Goal: Task Accomplishment & Management: Manage account settings

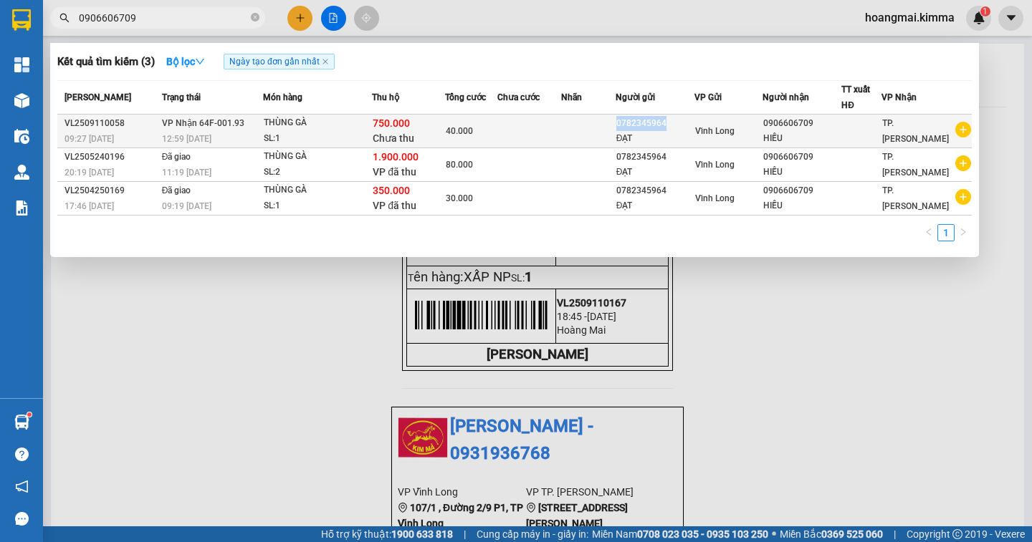
drag, startPoint x: 672, startPoint y: 124, endPoint x: 624, endPoint y: 124, distance: 48.0
click at [624, 124] on div "0782345964" at bounding box center [654, 123] width 77 height 15
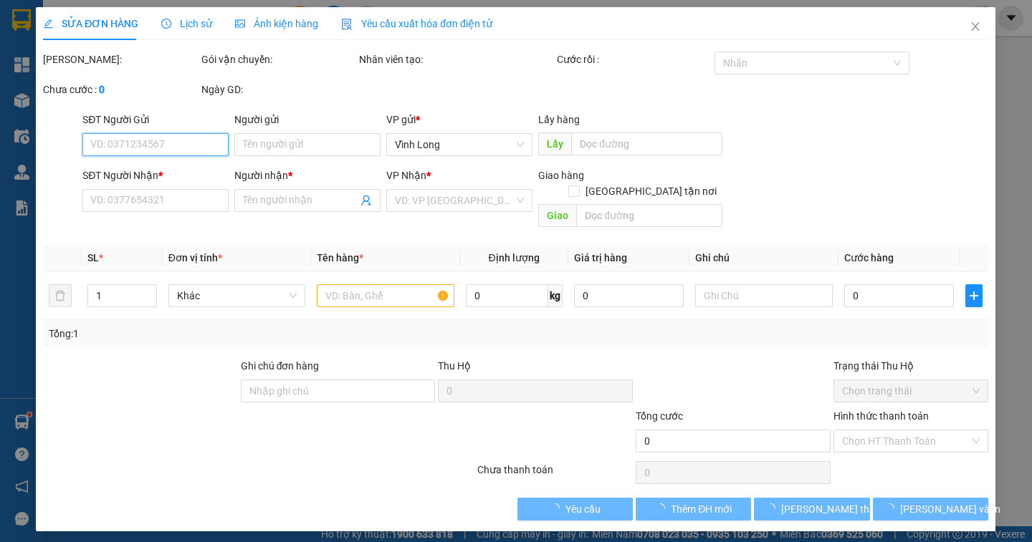
type input "0782345964"
type input "ĐẠT"
type input "0906606709"
type input "HIẾU"
type input "750.000"
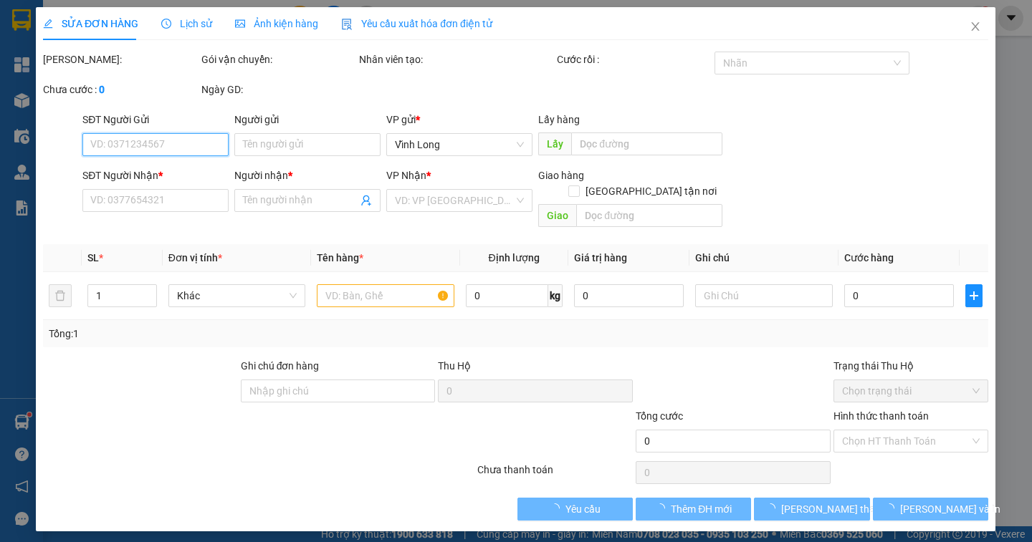
type input "40.000"
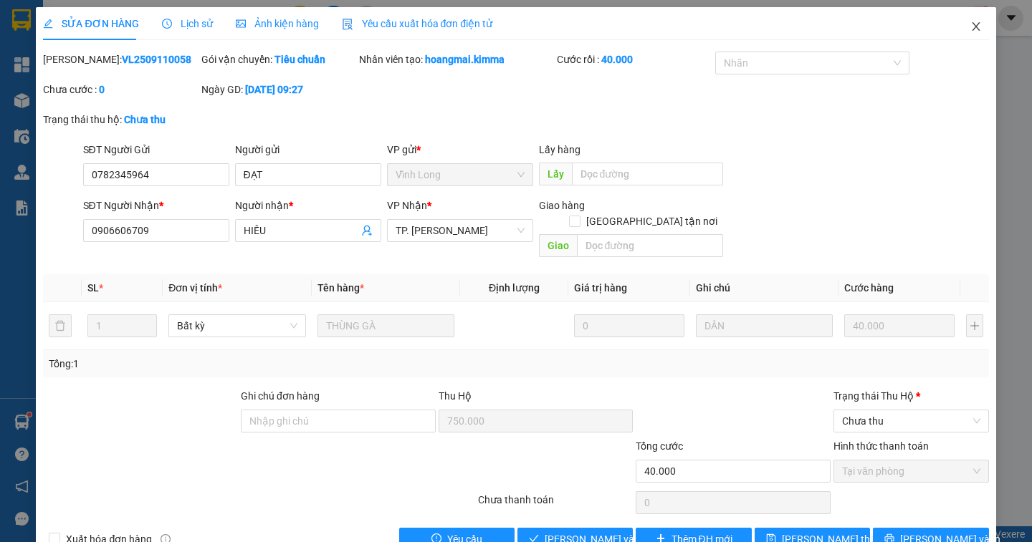
drag, startPoint x: 624, startPoint y: 124, endPoint x: 958, endPoint y: 26, distance: 348.0
click at [972, 26] on icon "close" at bounding box center [976, 26] width 8 height 9
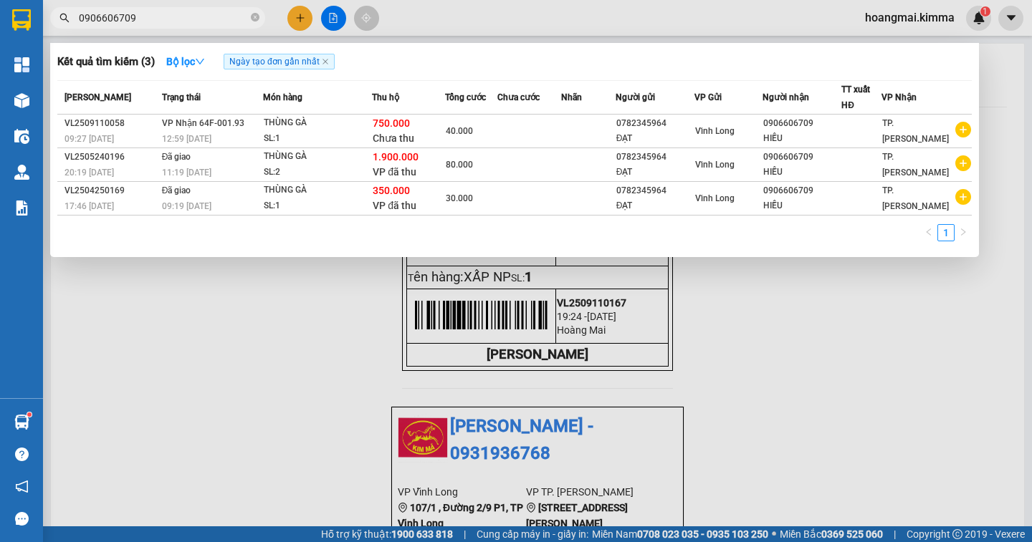
scroll to position [0, 1273]
click at [226, 13] on input "0906606709" at bounding box center [163, 18] width 169 height 16
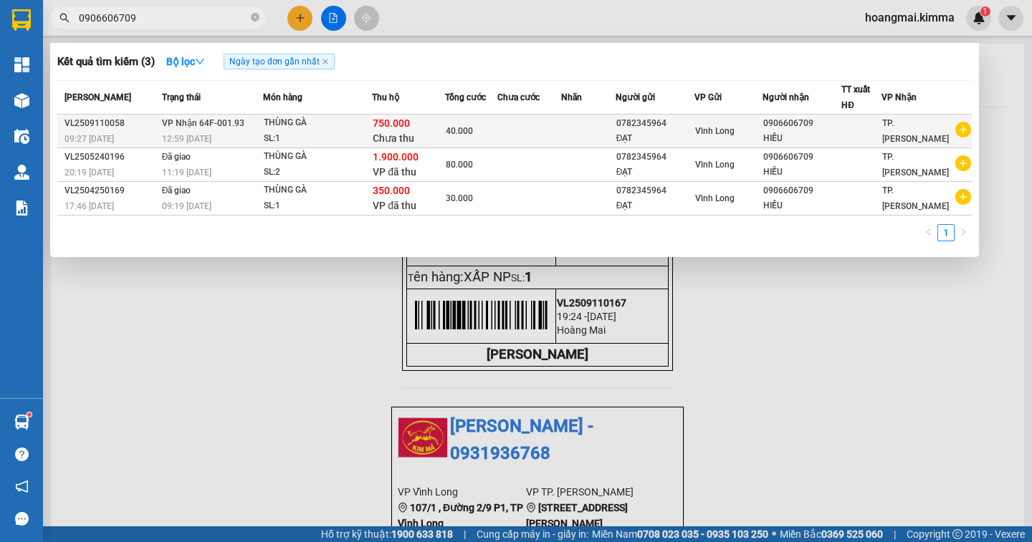
scroll to position [0, 0]
drag, startPoint x: 674, startPoint y: 123, endPoint x: 626, endPoint y: 127, distance: 48.9
click at [626, 127] on div "0782345964" at bounding box center [654, 123] width 77 height 15
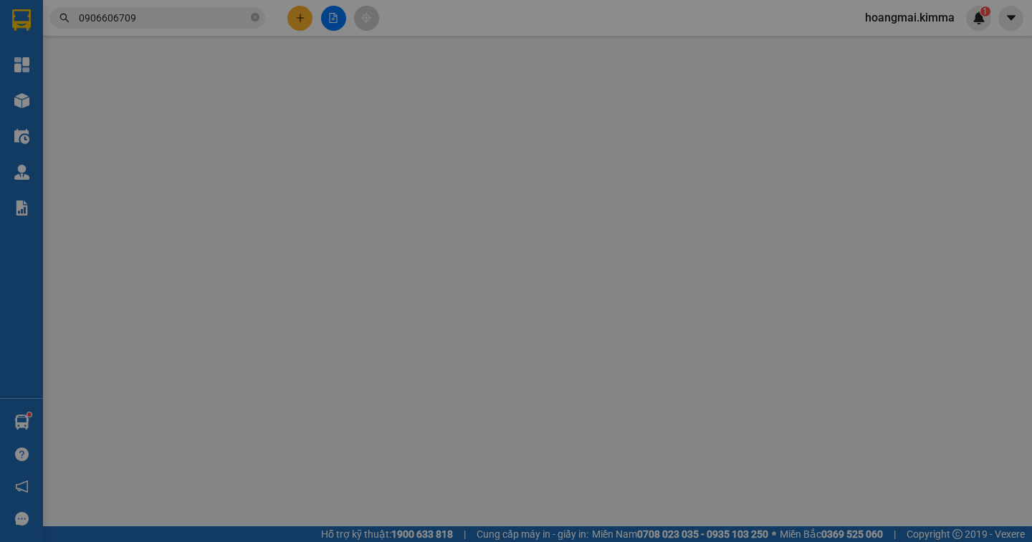
type input "0782345964"
type input "ĐẠT"
type input "0906606709"
type input "HIẾU"
type input "750.000"
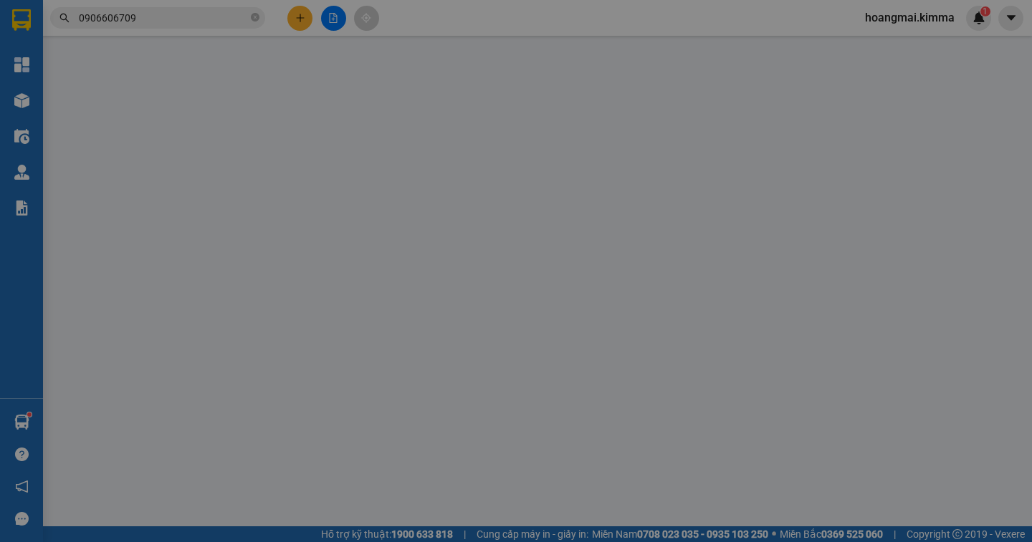
type input "40.000"
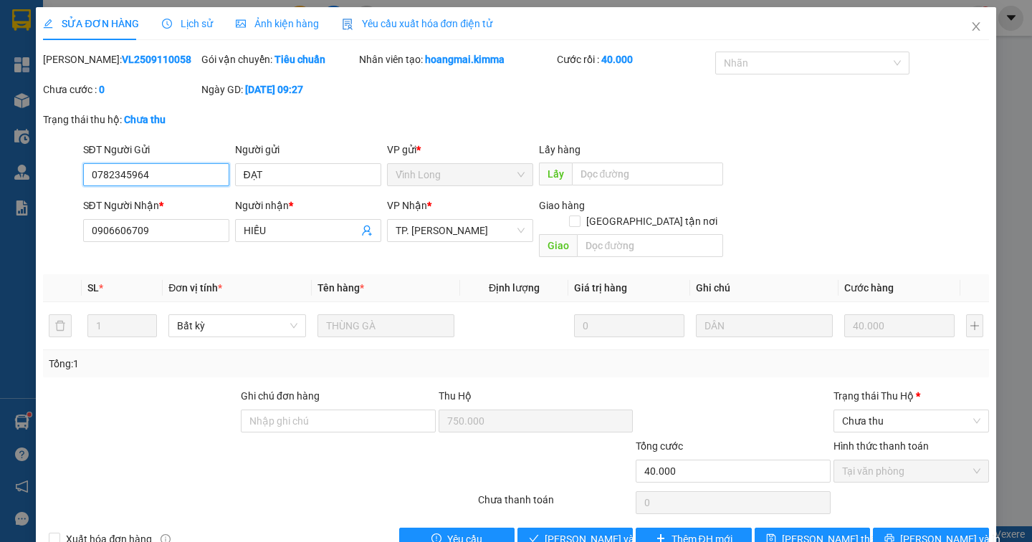
drag, startPoint x: 124, startPoint y: 181, endPoint x: 83, endPoint y: 181, distance: 40.8
click at [83, 181] on input "0782345964" at bounding box center [156, 174] width 146 height 23
click at [970, 24] on icon "close" at bounding box center [975, 26] width 11 height 11
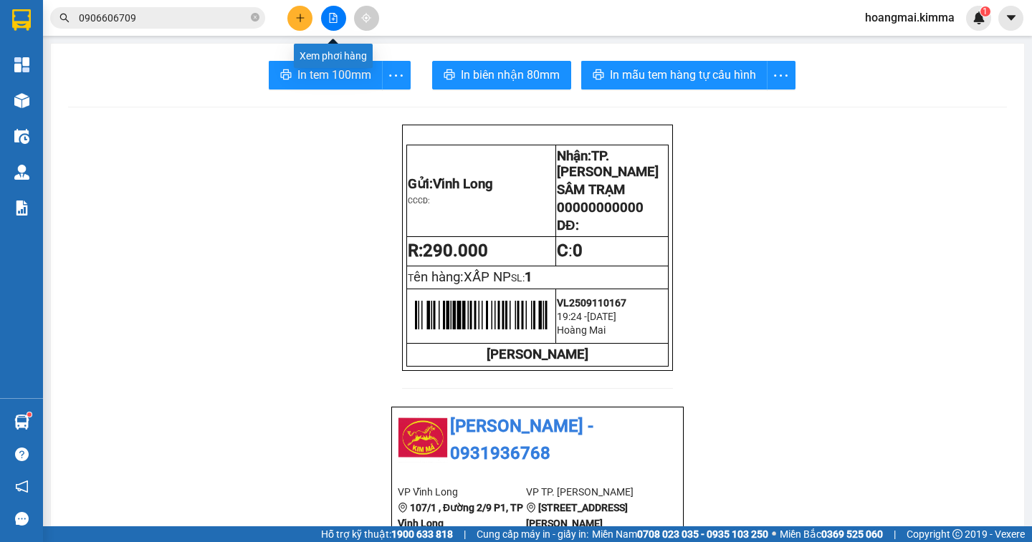
click at [342, 22] on button at bounding box center [333, 18] width 25 height 25
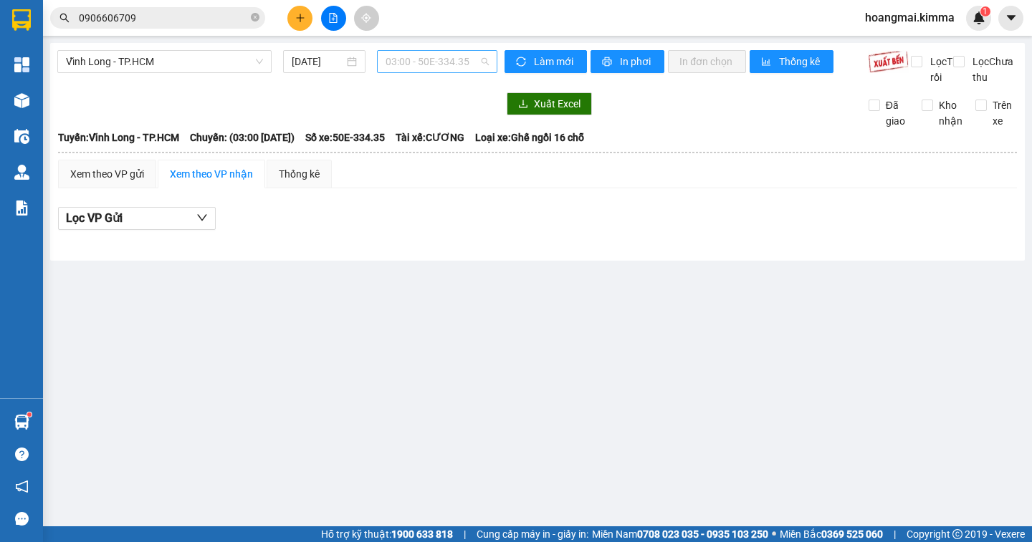
click at [474, 60] on span "03:00 - 50E-334.35" at bounding box center [437, 61] width 103 height 21
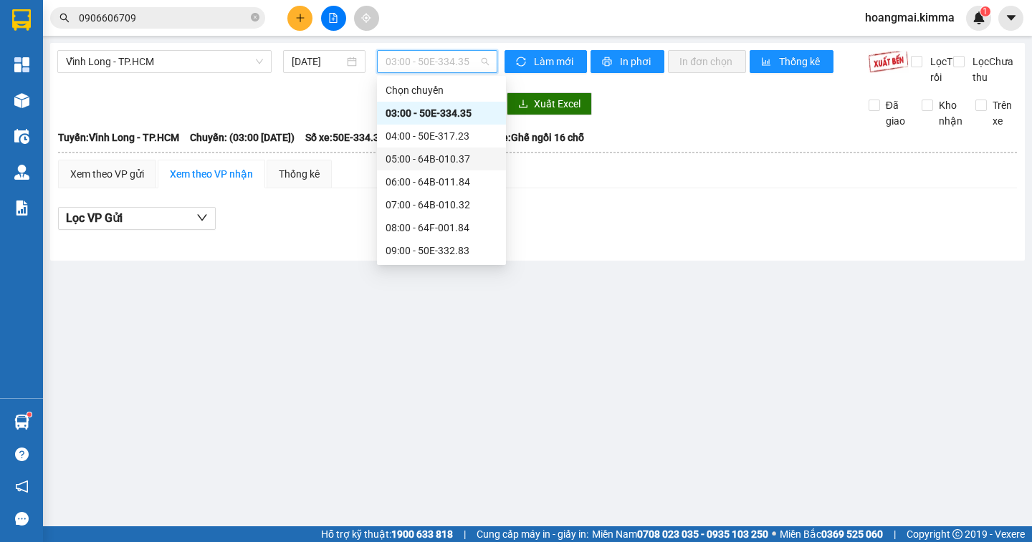
drag, startPoint x: 809, startPoint y: 244, endPoint x: 434, endPoint y: 123, distance: 393.8
click at [808, 231] on div "Lọc VP Gửi" at bounding box center [537, 219] width 959 height 24
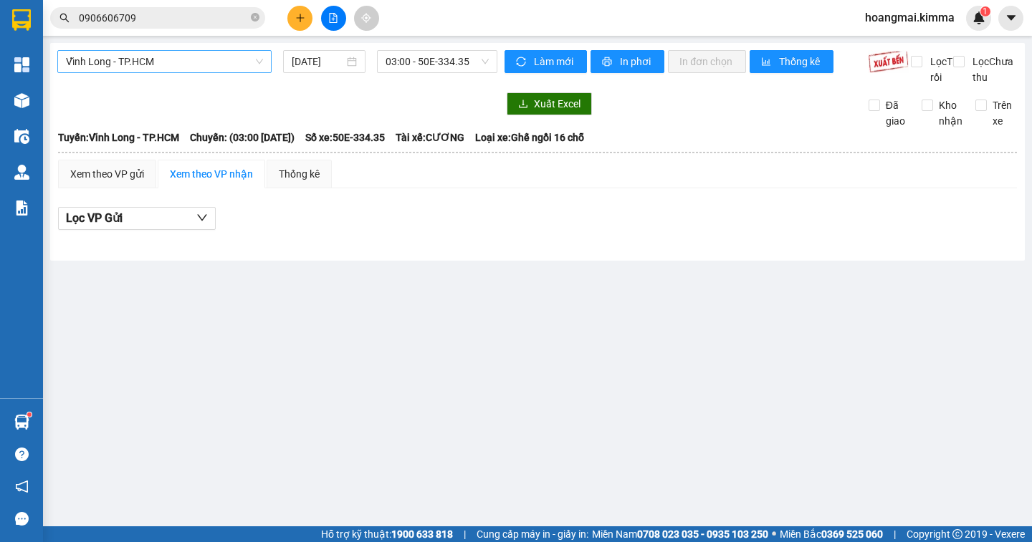
click at [152, 65] on span "Vĩnh Long - TP.HCM" at bounding box center [164, 61] width 197 height 21
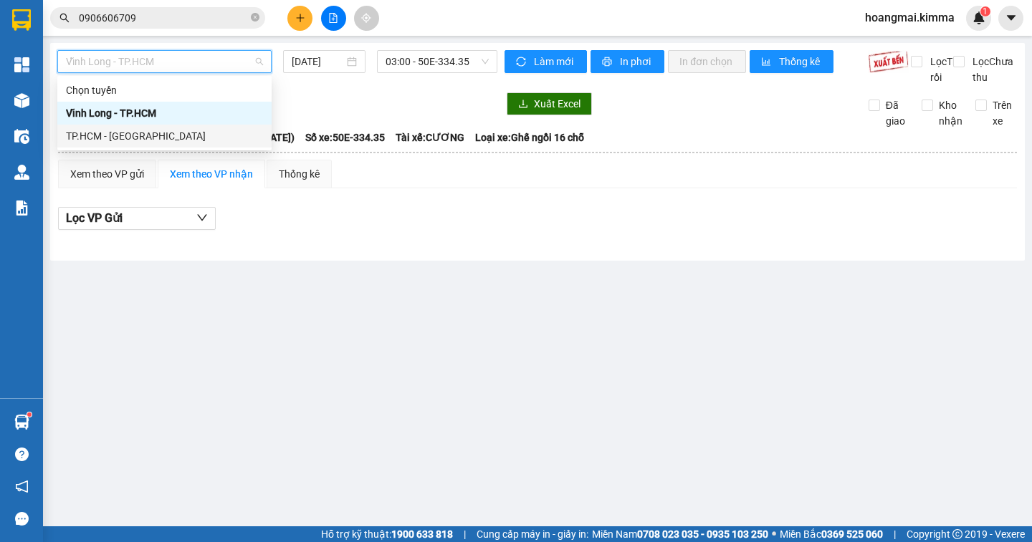
click at [148, 140] on div "TP.HCM - [GEOGRAPHIC_DATA]" at bounding box center [164, 136] width 197 height 16
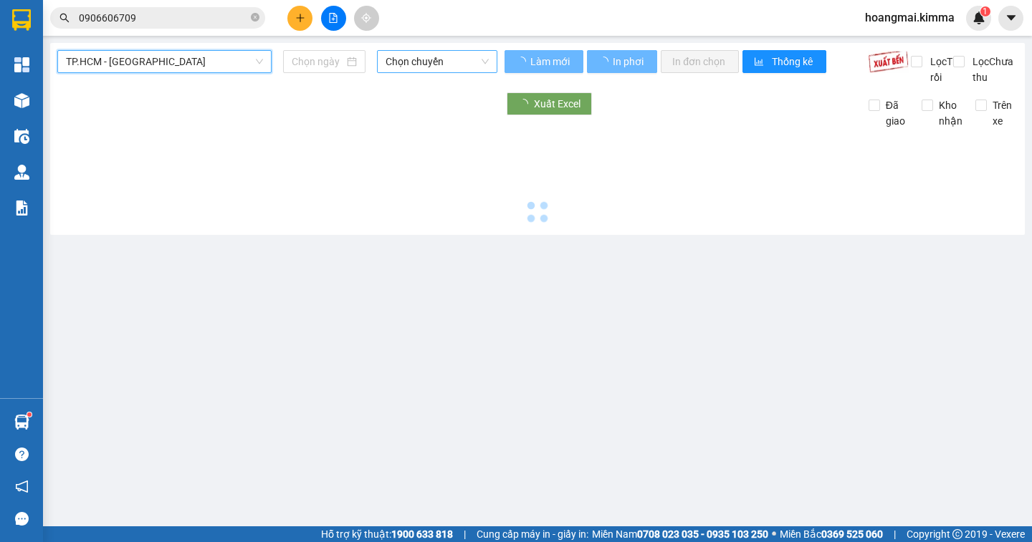
type input "[DATE]"
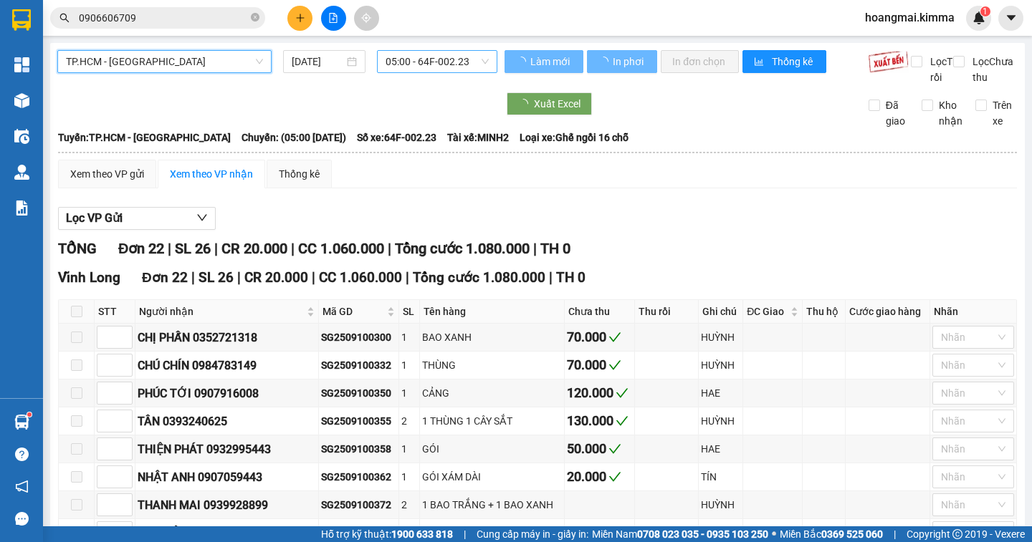
click at [470, 60] on span "05:00 - 64F-002.23" at bounding box center [437, 61] width 103 height 21
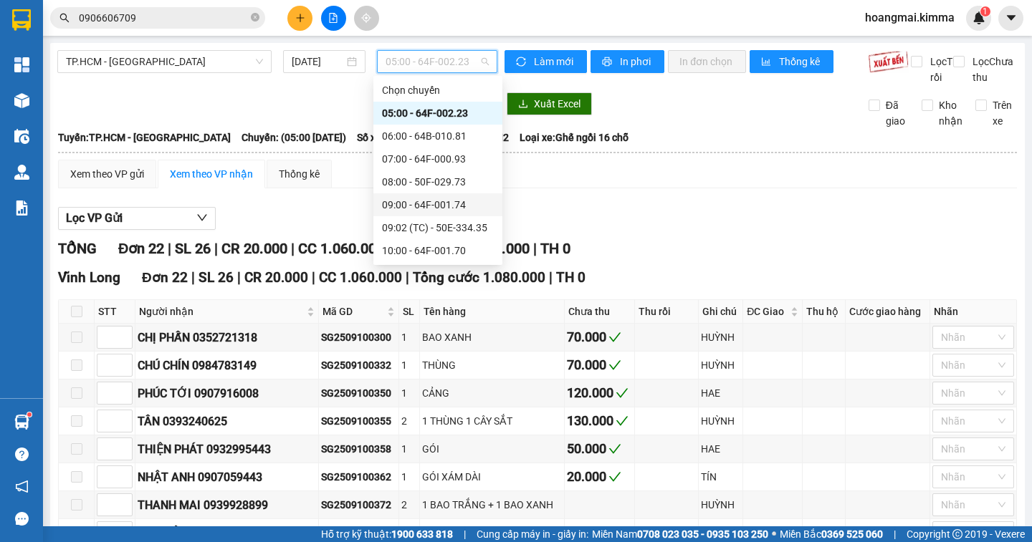
scroll to position [215, 0]
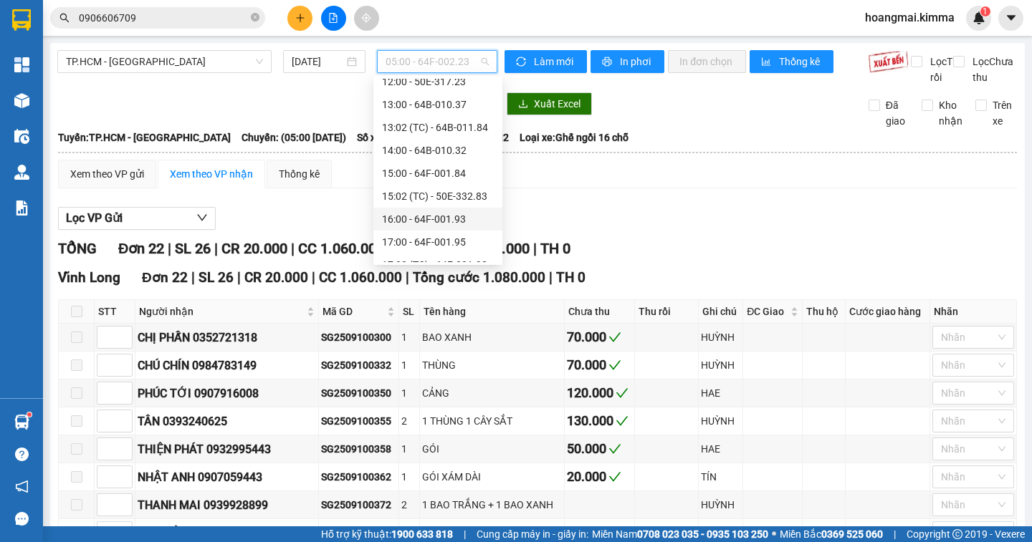
click at [466, 211] on div "16:00 - 64F-001.93" at bounding box center [438, 219] width 112 height 16
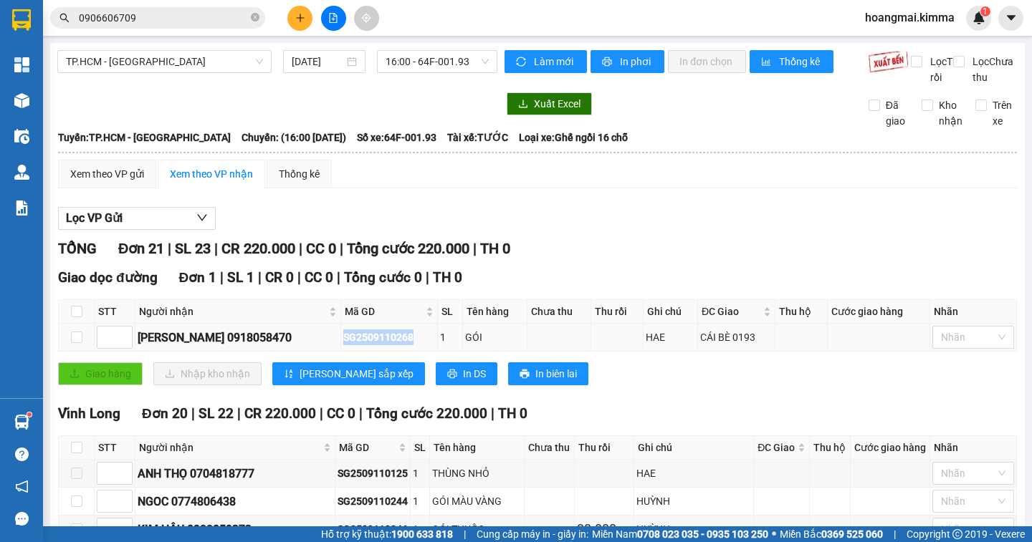
drag, startPoint x: 372, startPoint y: 352, endPoint x: 302, endPoint y: 349, distance: 70.3
click at [343, 345] on div "SG2509110268" at bounding box center [389, 338] width 92 height 16
copy div "SG2509110268"
click at [257, 19] on icon "close-circle" at bounding box center [255, 17] width 9 height 9
paste input "SG2509110268"
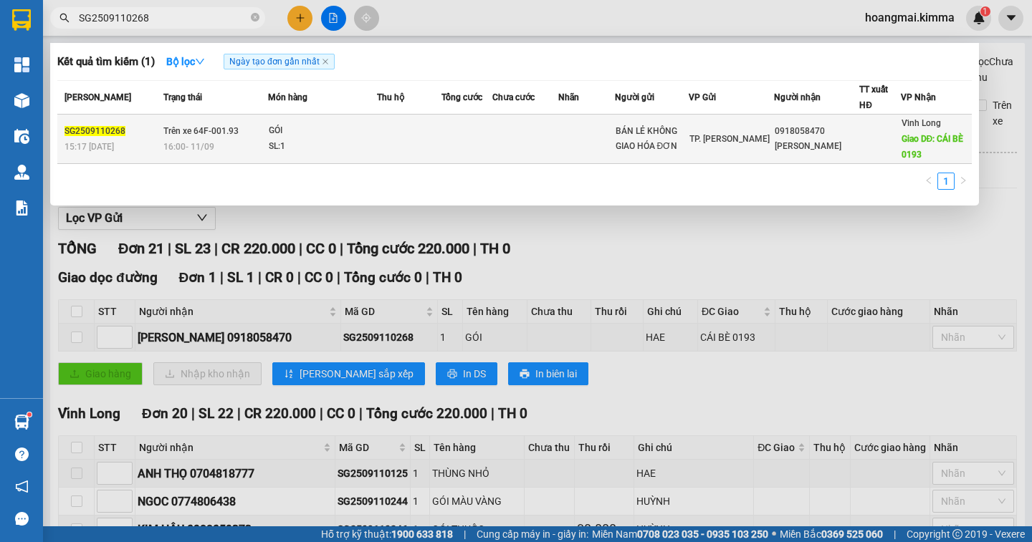
type input "SG2509110268"
click at [805, 146] on div "[PERSON_NAME]" at bounding box center [817, 146] width 84 height 15
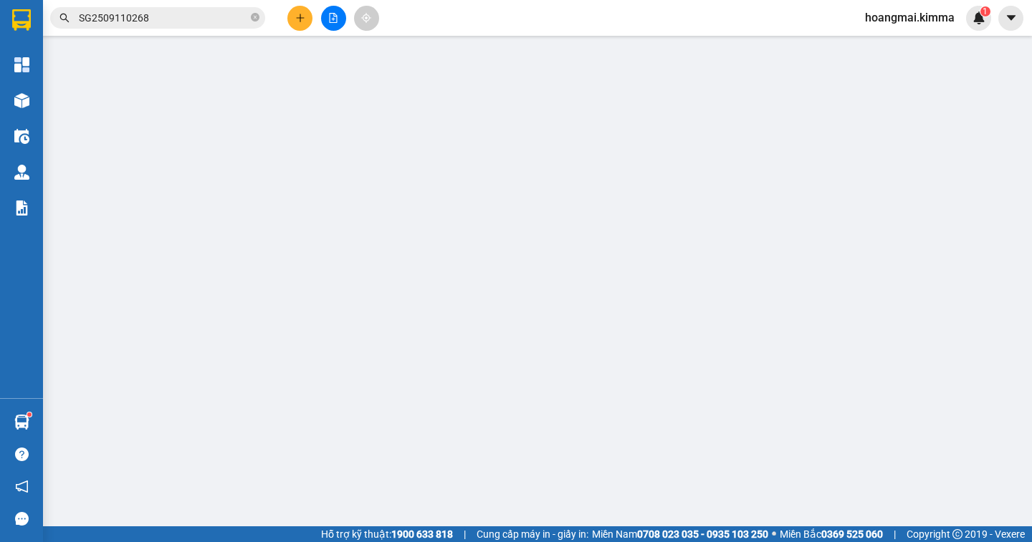
type input "BÁN LẺ KHÔNG GIAO HÓA ĐƠN"
type input "0918058470"
type input "[PERSON_NAME]"
type input "CÁI BÈ 0193"
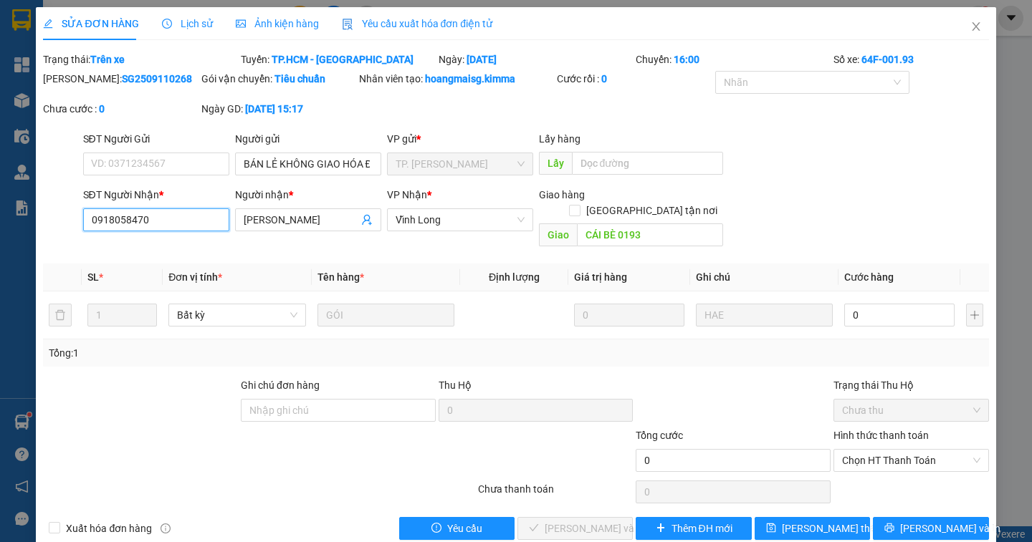
drag, startPoint x: 165, startPoint y: 225, endPoint x: 43, endPoint y: 224, distance: 121.8
click at [32, 224] on div "SỬA ĐƠN HÀNG Lịch sử Ảnh kiện hàng Yêu cầu xuất hóa đơn điện tử Total Paid Fee …" at bounding box center [516, 271] width 1032 height 542
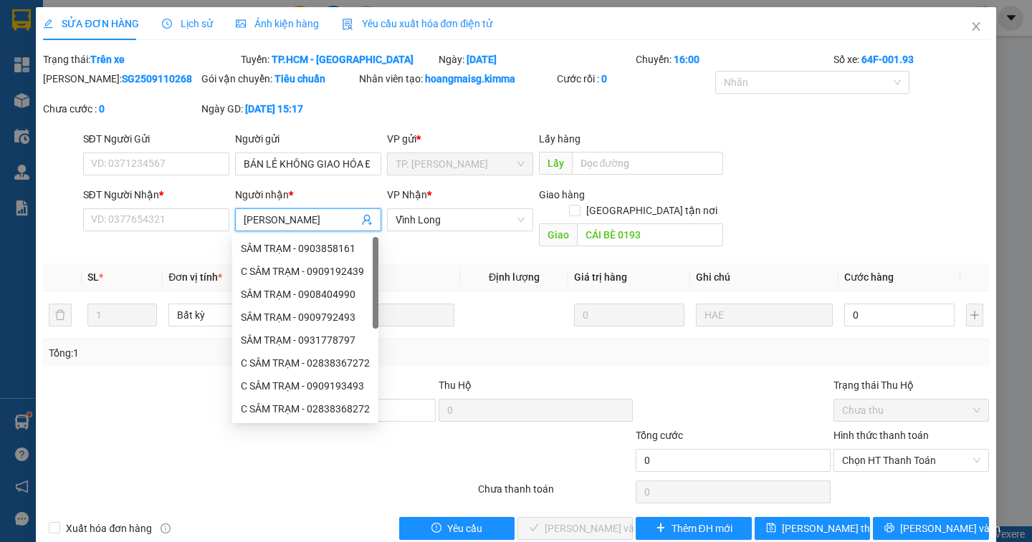
paste input "0918058470"
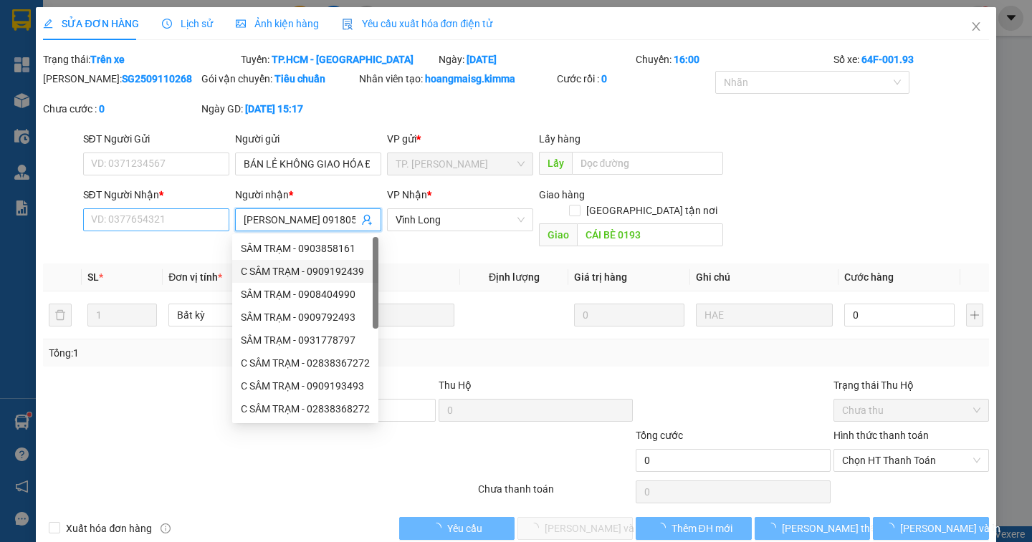
type input "[PERSON_NAME] 0918058470"
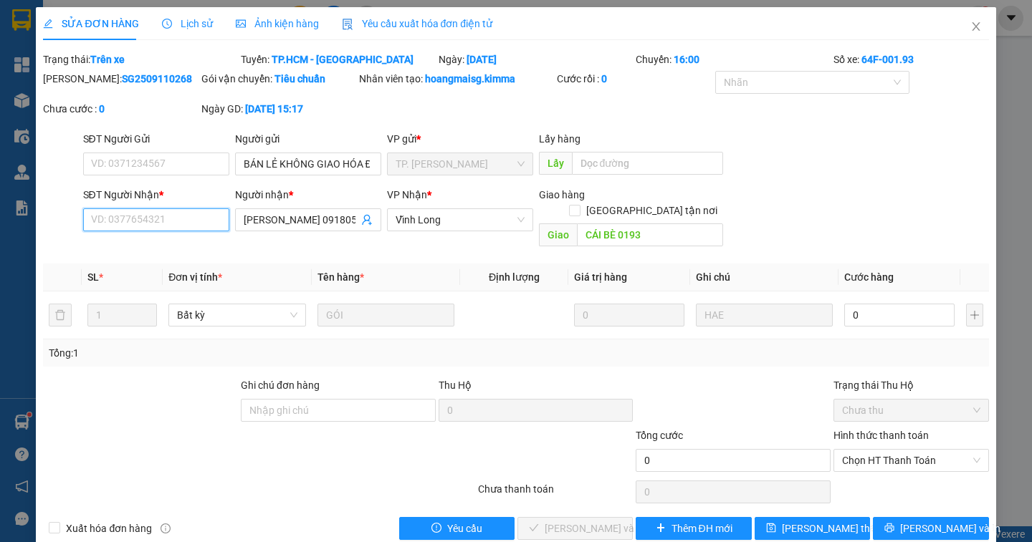
click at [177, 224] on input "SĐT Người Nhận *" at bounding box center [156, 220] width 146 height 23
type input "000000000000"
click at [818, 521] on span "[PERSON_NAME] thay đổi" at bounding box center [839, 529] width 115 height 16
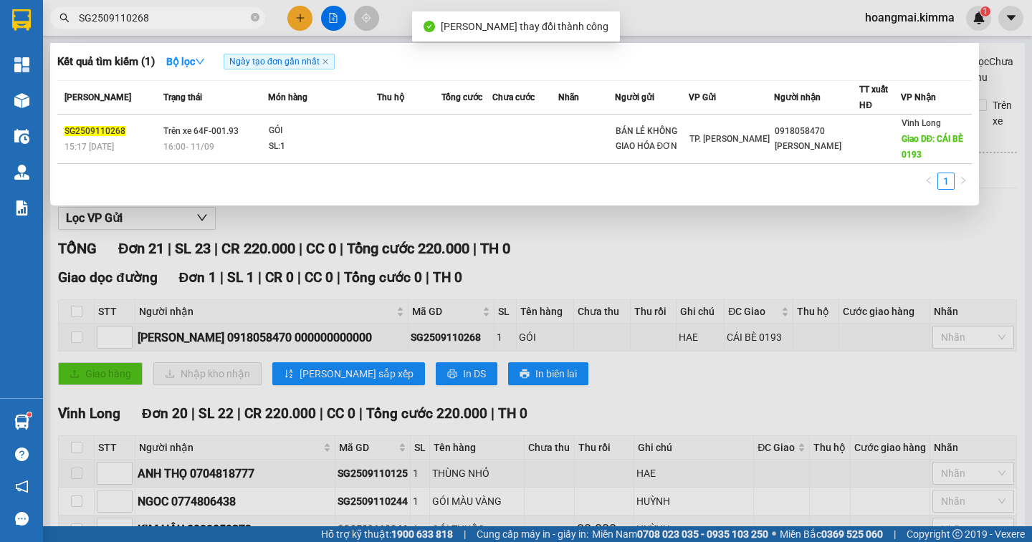
click at [168, 18] on input "SG2509110268" at bounding box center [163, 18] width 169 height 16
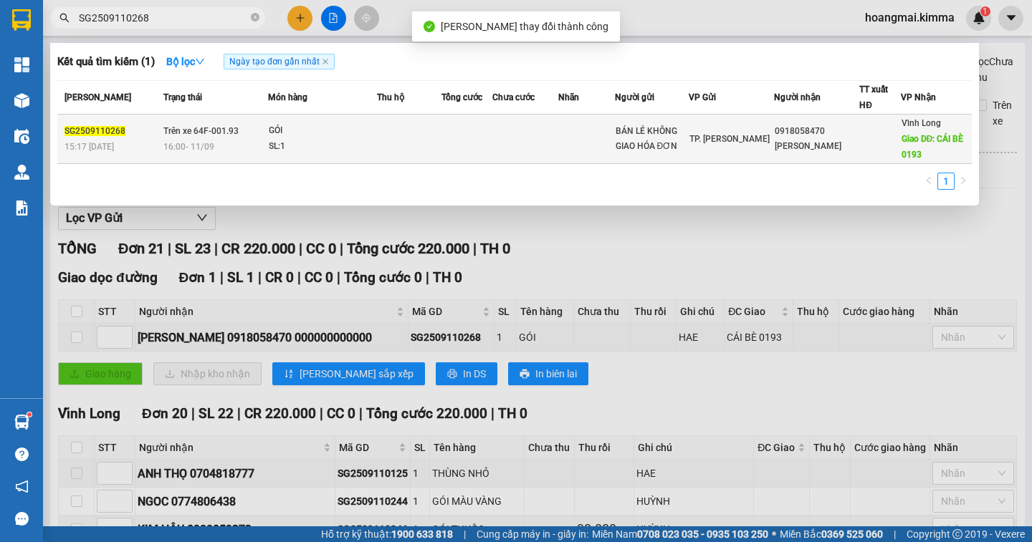
click at [904, 137] on span "Giao DĐ: CÁI BÈ 0193" at bounding box center [932, 147] width 62 height 26
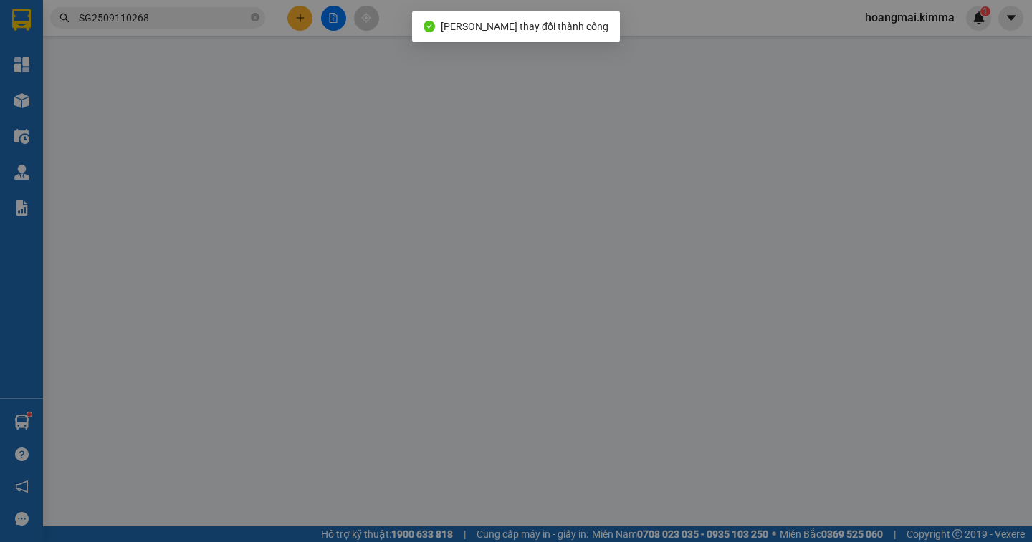
type input "BÁN LẺ KHÔNG GIAO HÓA ĐƠN"
type input "000000000000"
type input "[PERSON_NAME] 0918058470"
type input "CÁI BÈ 0193"
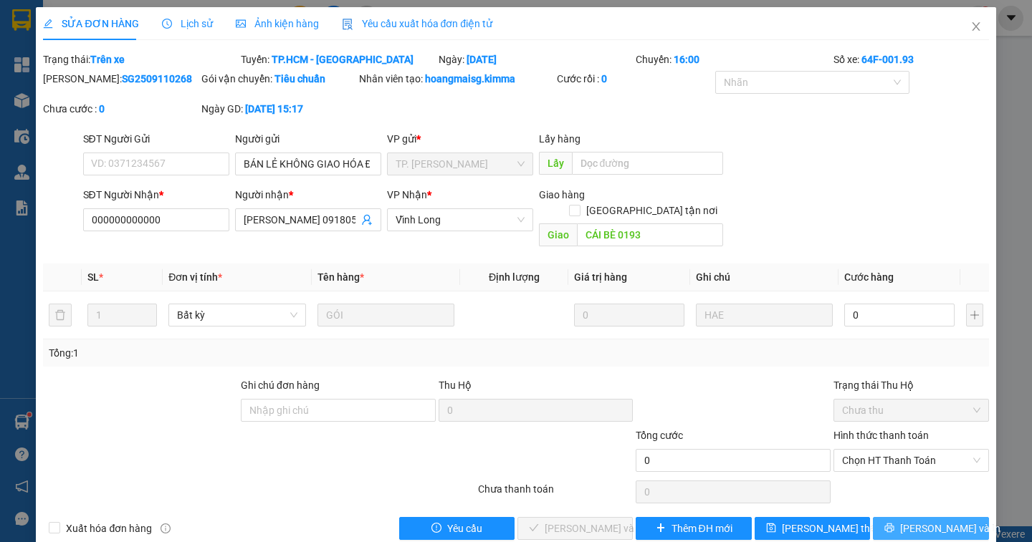
click at [952, 517] on button "[PERSON_NAME] và In" at bounding box center [930, 528] width 115 height 23
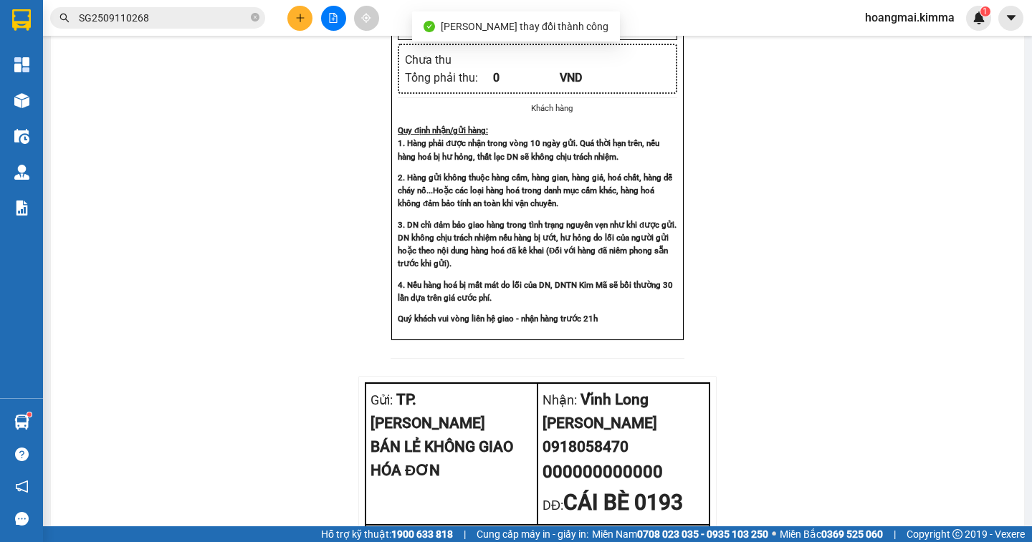
scroll to position [1010, 0]
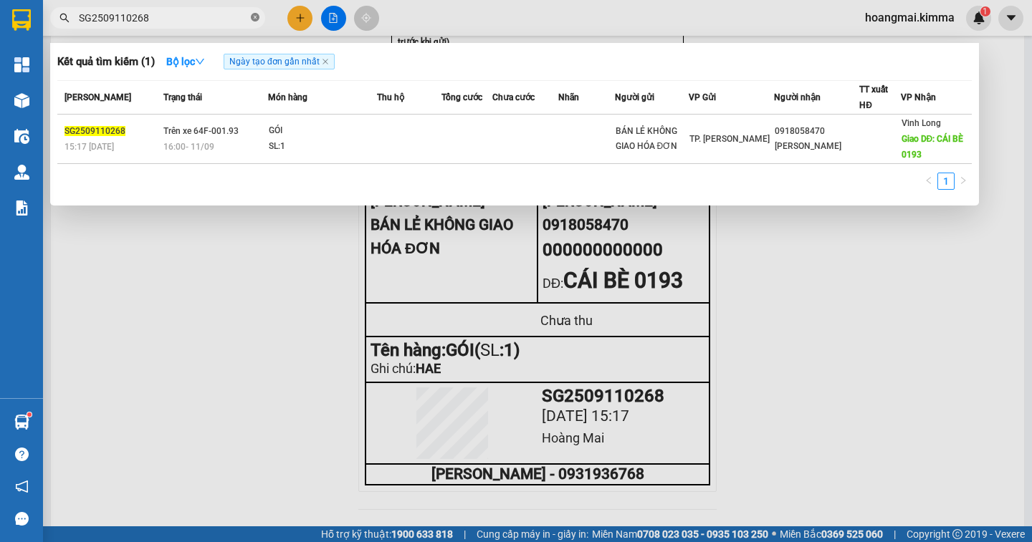
click at [257, 16] on icon "close-circle" at bounding box center [255, 17] width 9 height 9
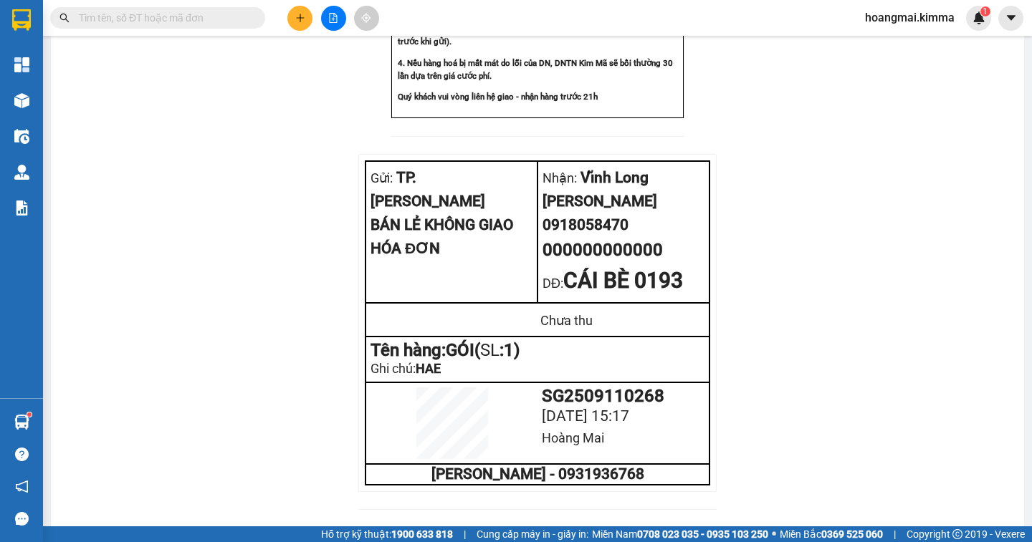
click at [181, 13] on input "text" at bounding box center [163, 18] width 169 height 16
click at [201, 13] on input "text" at bounding box center [163, 18] width 169 height 16
drag, startPoint x: 662, startPoint y: 373, endPoint x: 540, endPoint y: 370, distance: 122.6
click at [542, 388] on div "SG2509110268" at bounding box center [623, 396] width 163 height 17
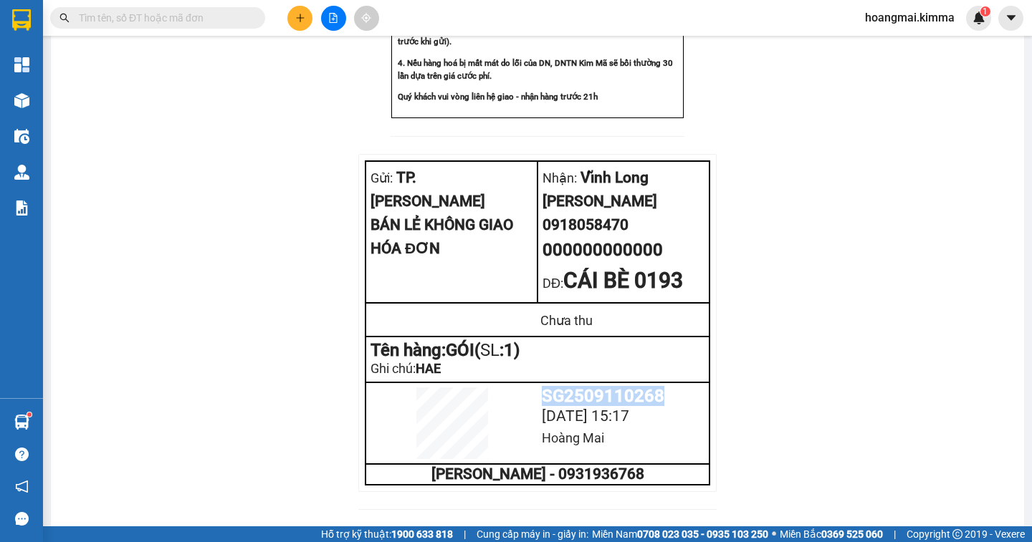
copy div "SG2509110268"
paste input "SG2509110268"
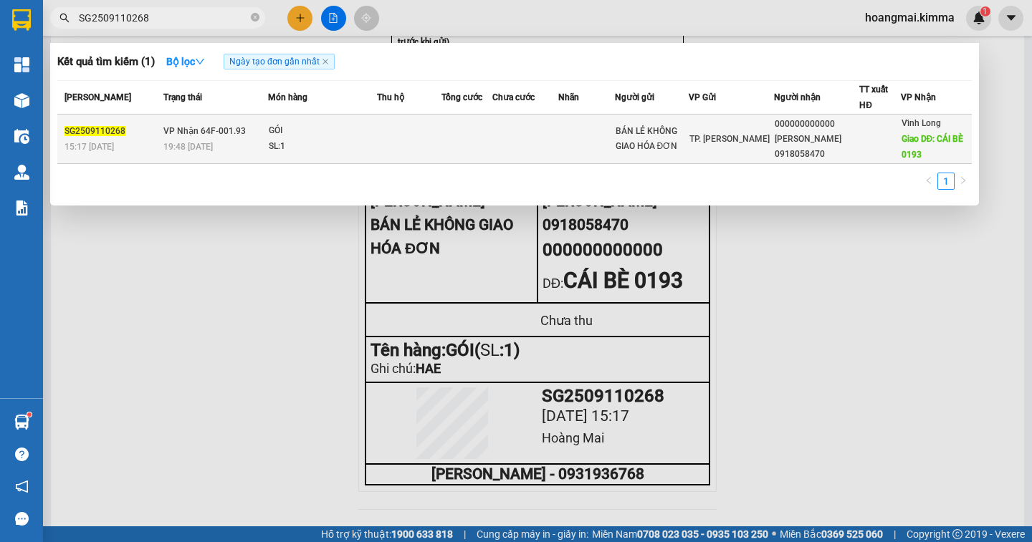
type input "SG2509110268"
click at [906, 149] on span "Giao DĐ: CÁI BÈ 0193" at bounding box center [932, 147] width 62 height 26
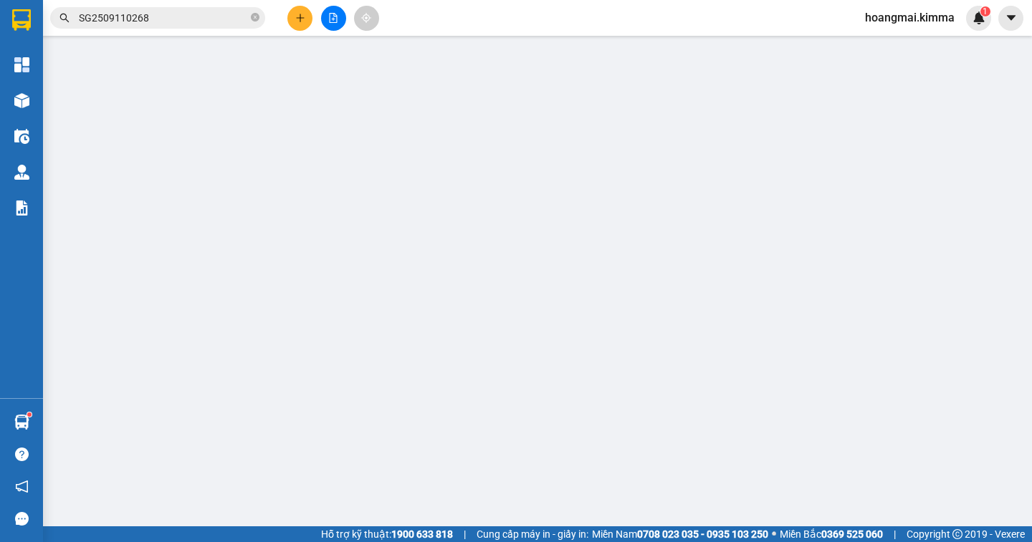
type input "BÁN LẺ KHÔNG GIAO HÓA ĐƠN"
type input "000000000000"
type input "[PERSON_NAME] 0918058470"
type input "CÁI BÈ 0193"
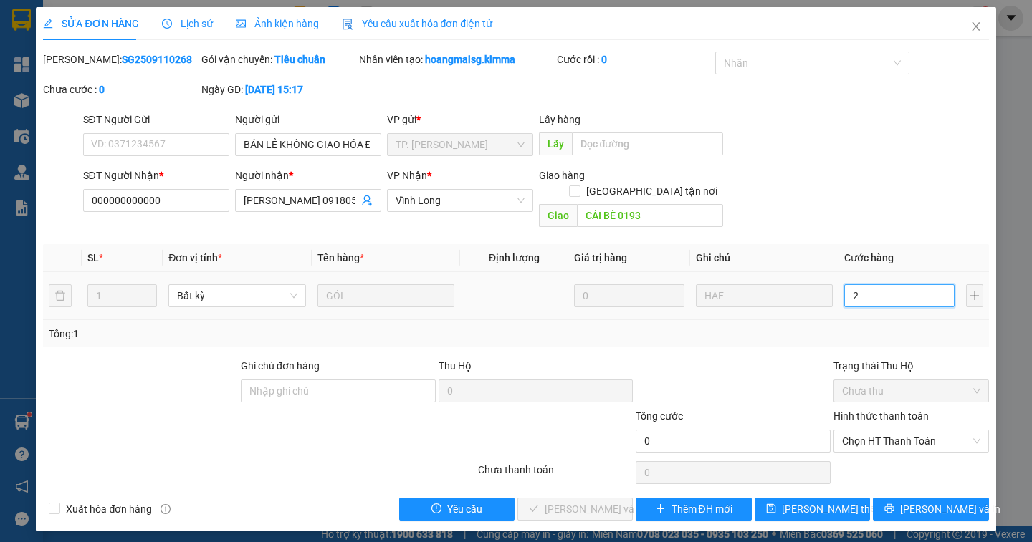
type input "20"
click at [952, 431] on span "Chọn HT Thanh Toán" at bounding box center [911, 441] width 138 height 21
type input "20"
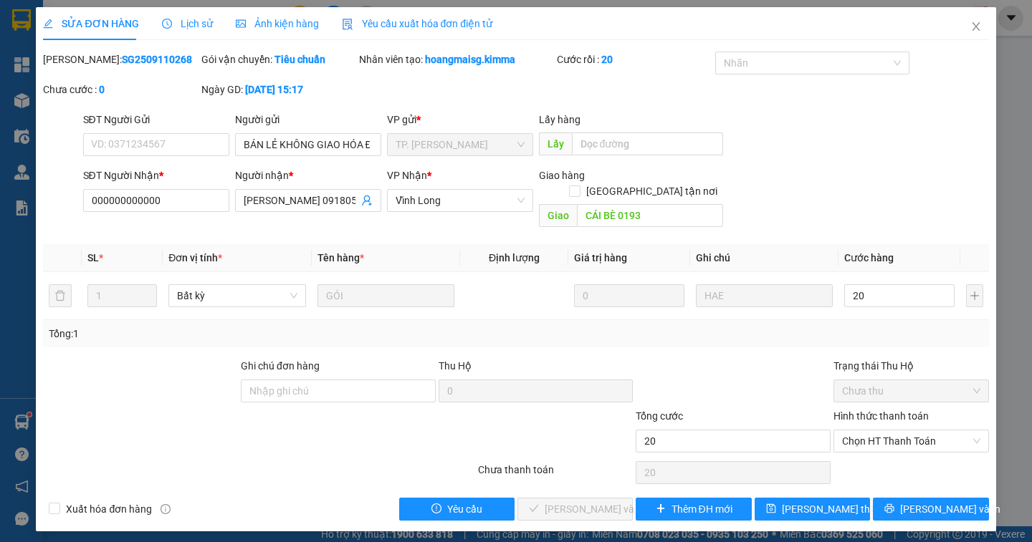
type input "20.000"
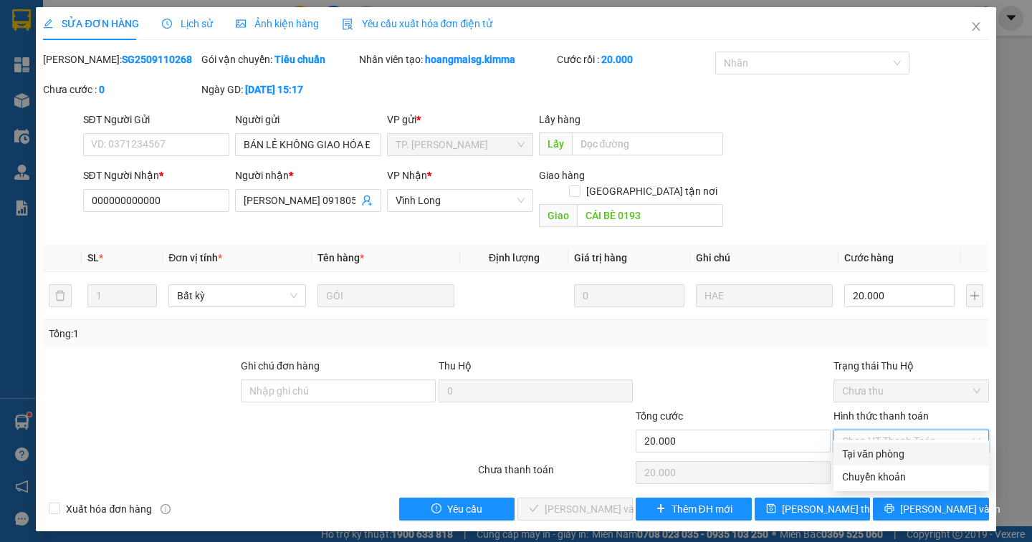
click at [917, 454] on div "Tại văn phòng" at bounding box center [911, 454] width 138 height 16
type input "0"
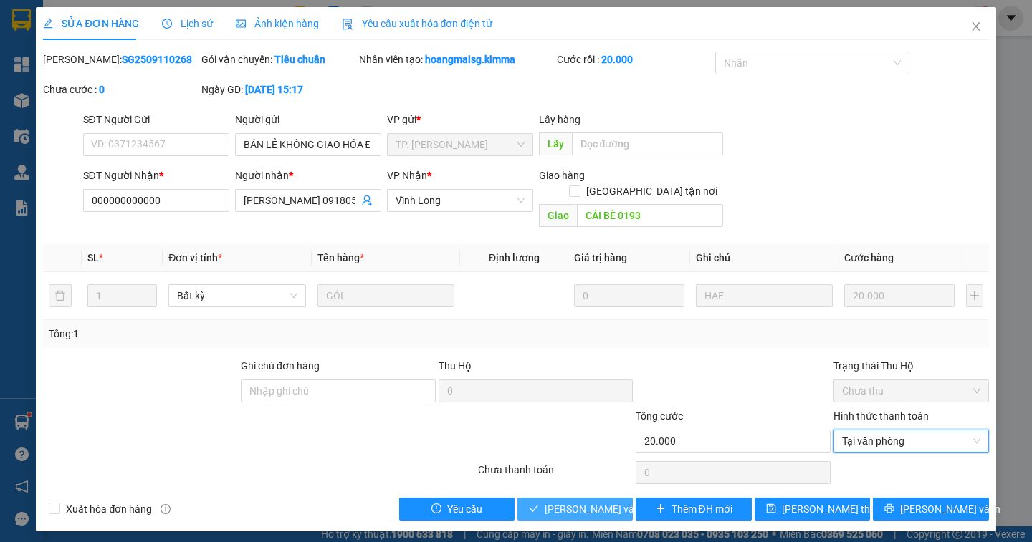
click at [589, 502] on span "[PERSON_NAME] và Giao hàng" at bounding box center [614, 510] width 138 height 16
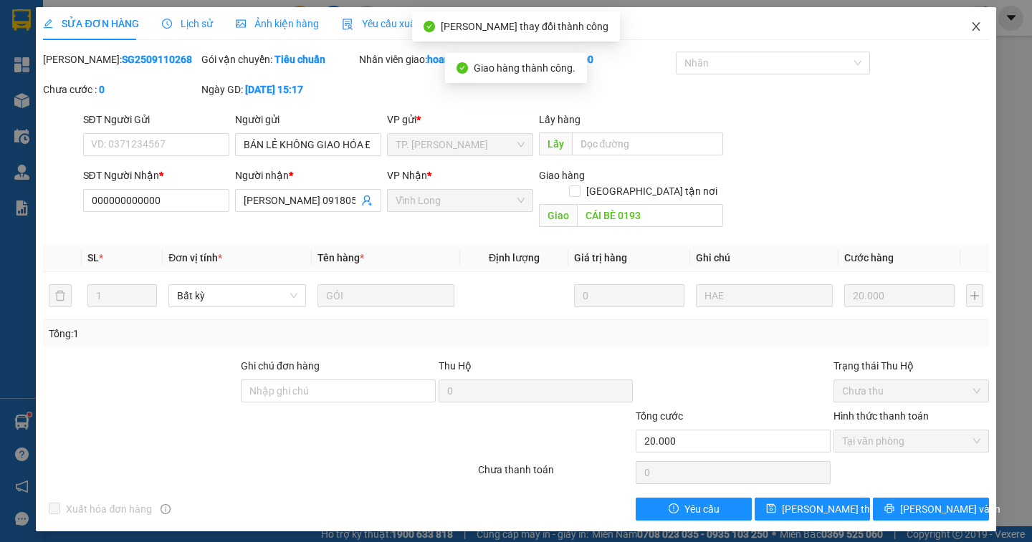
click at [977, 27] on icon "close" at bounding box center [975, 26] width 11 height 11
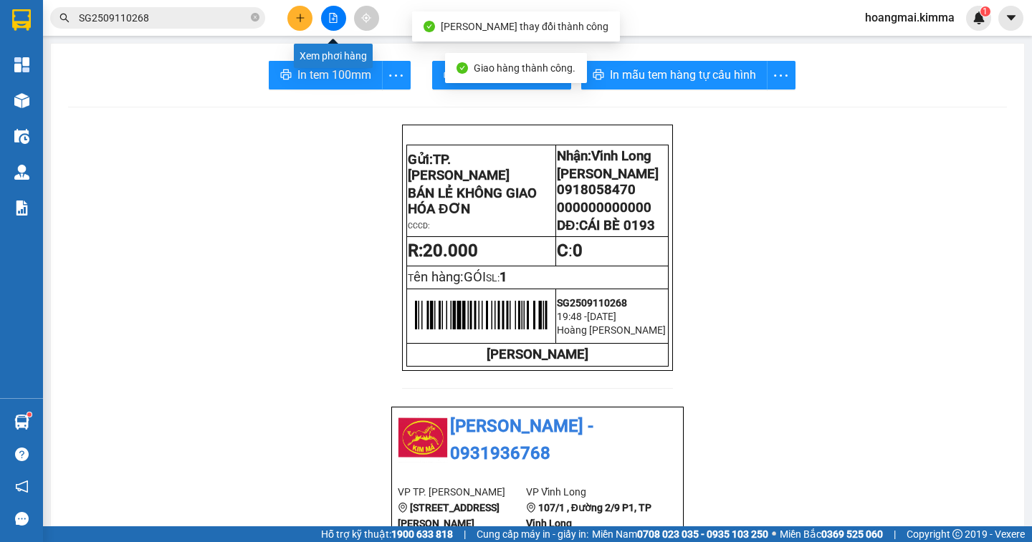
click at [329, 25] on button at bounding box center [333, 18] width 25 height 25
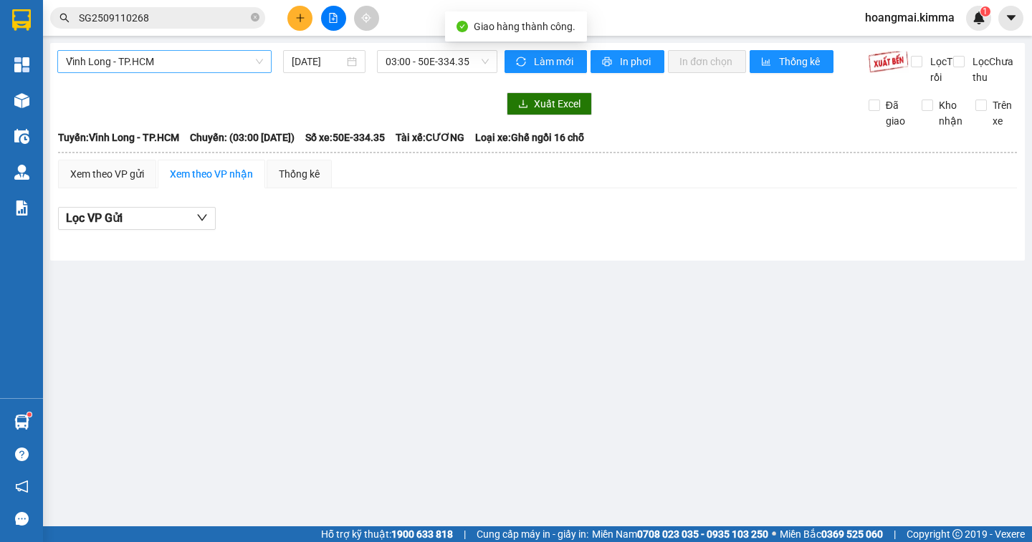
click at [171, 59] on span "Vĩnh Long - TP.HCM" at bounding box center [164, 61] width 197 height 21
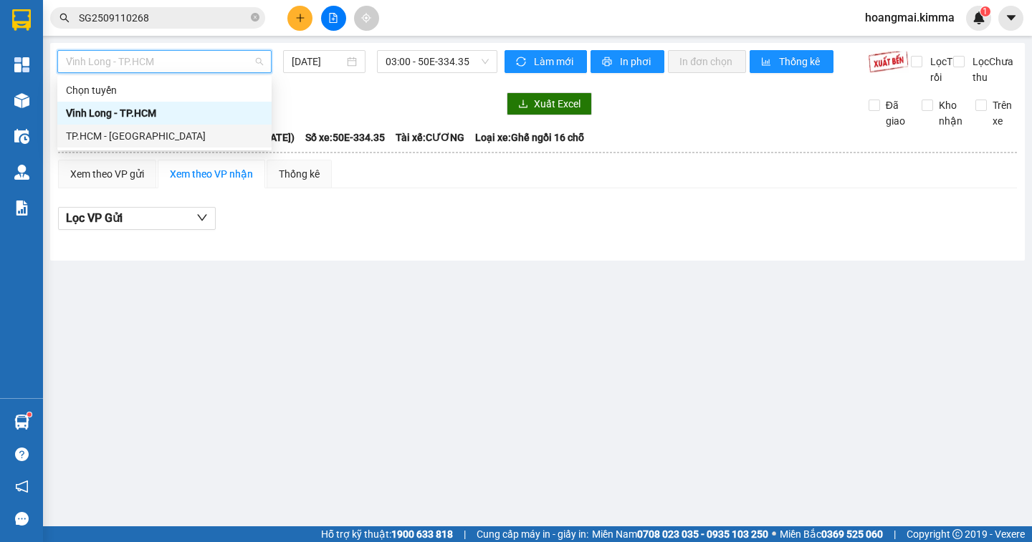
click at [153, 127] on div "TP.HCM - [GEOGRAPHIC_DATA]" at bounding box center [164, 136] width 214 height 23
type input "[DATE]"
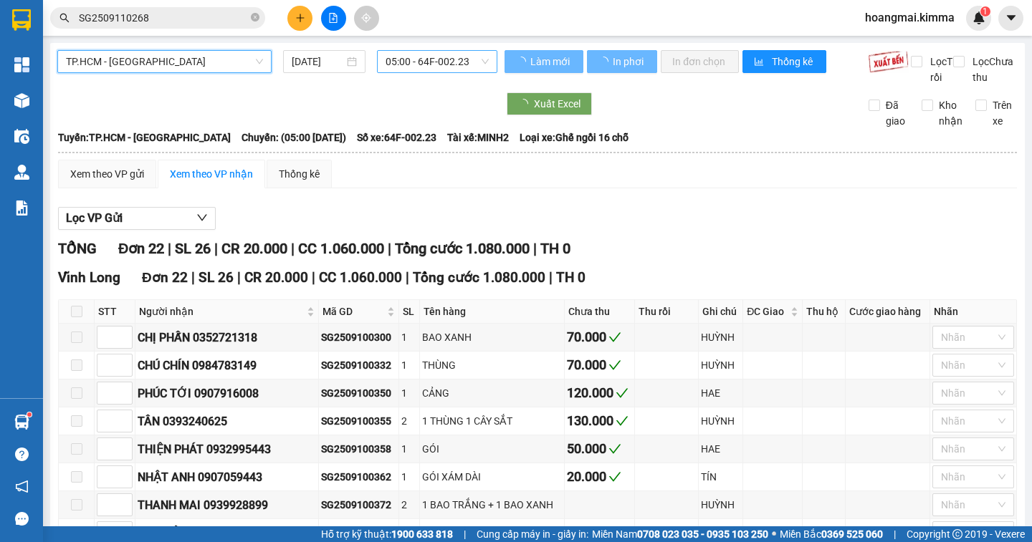
click at [473, 65] on span "05:00 - 64F-002.23" at bounding box center [437, 61] width 103 height 21
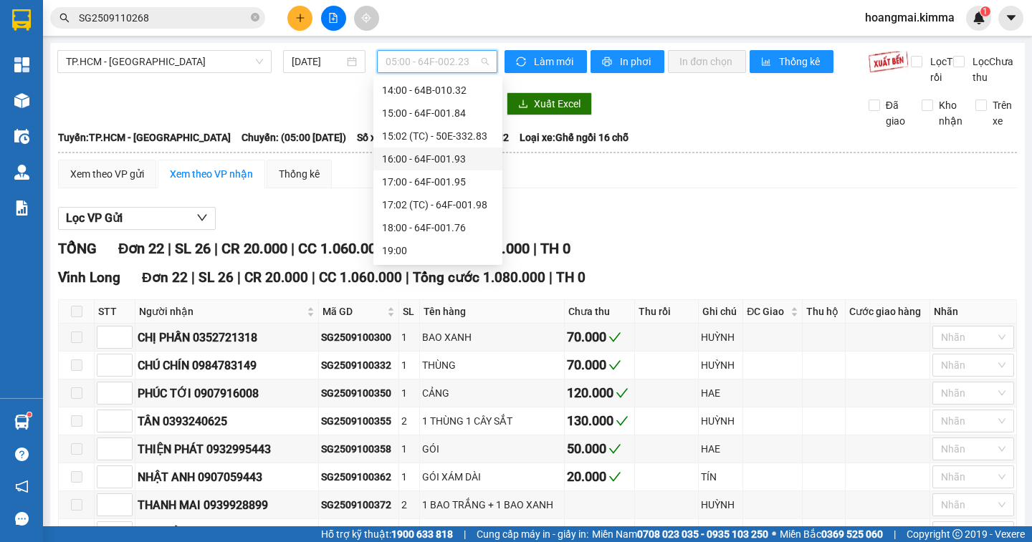
scroll to position [60, 0]
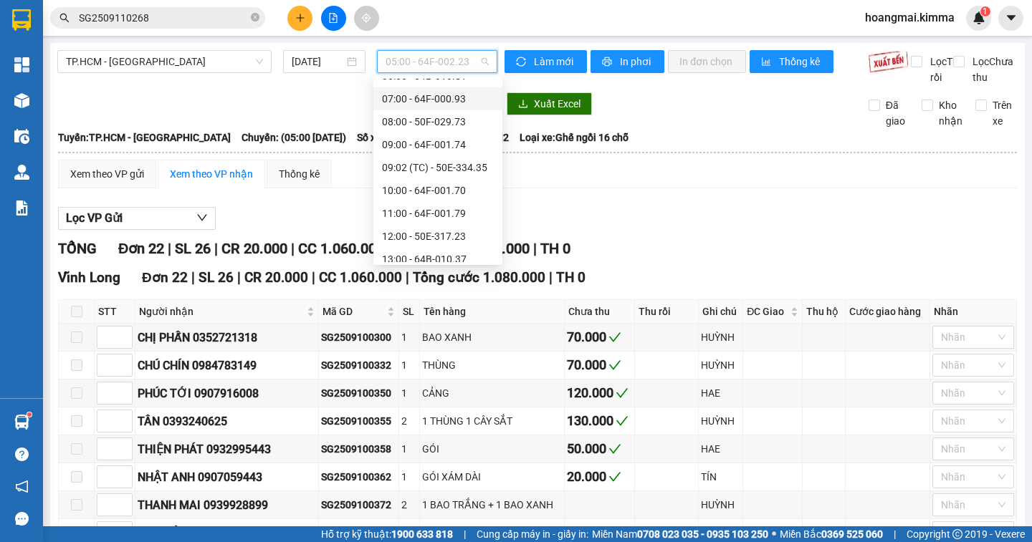
click at [468, 102] on div "07:00 - 64F-000.93" at bounding box center [438, 99] width 112 height 16
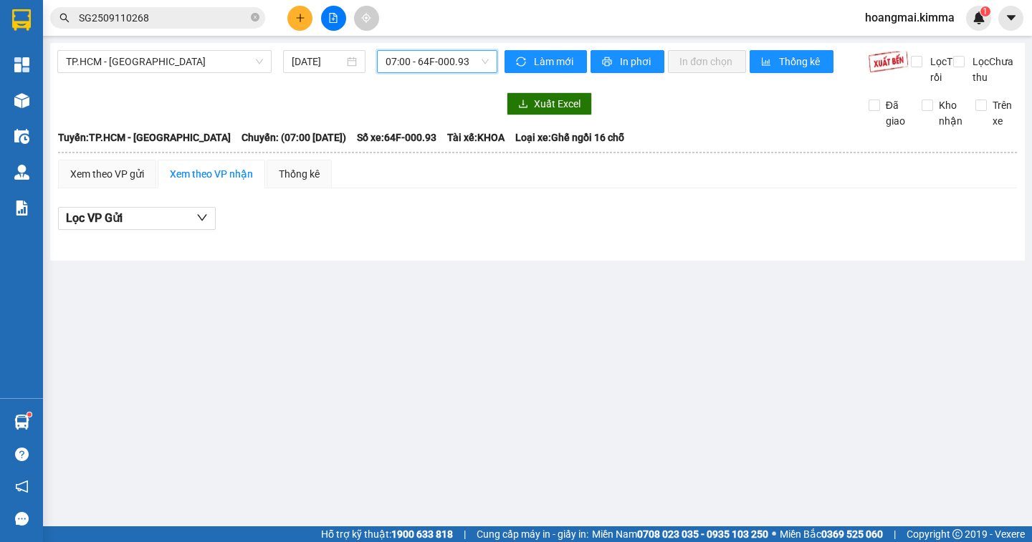
click at [461, 64] on span "07:00 - 64F-000.93" at bounding box center [437, 61] width 103 height 21
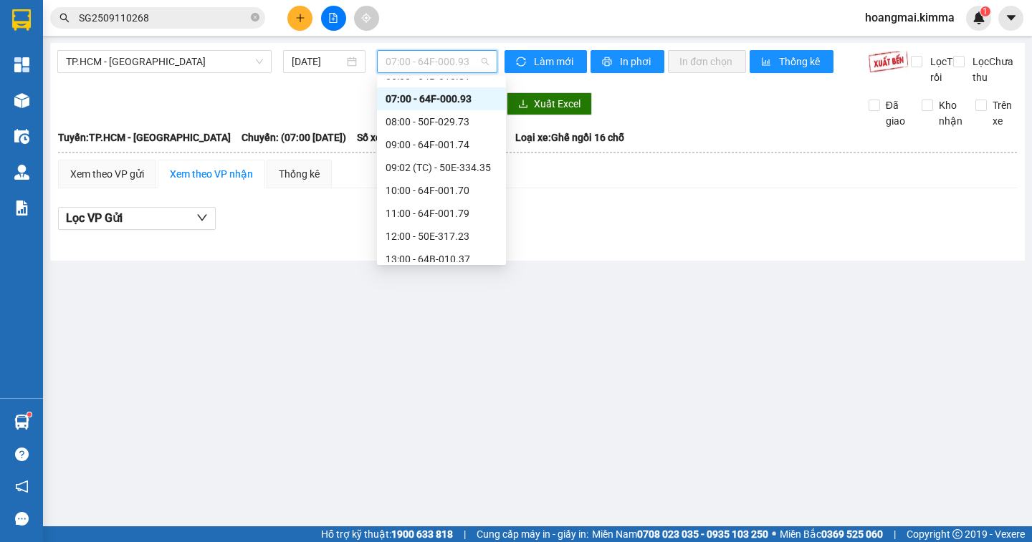
scroll to position [275, 0]
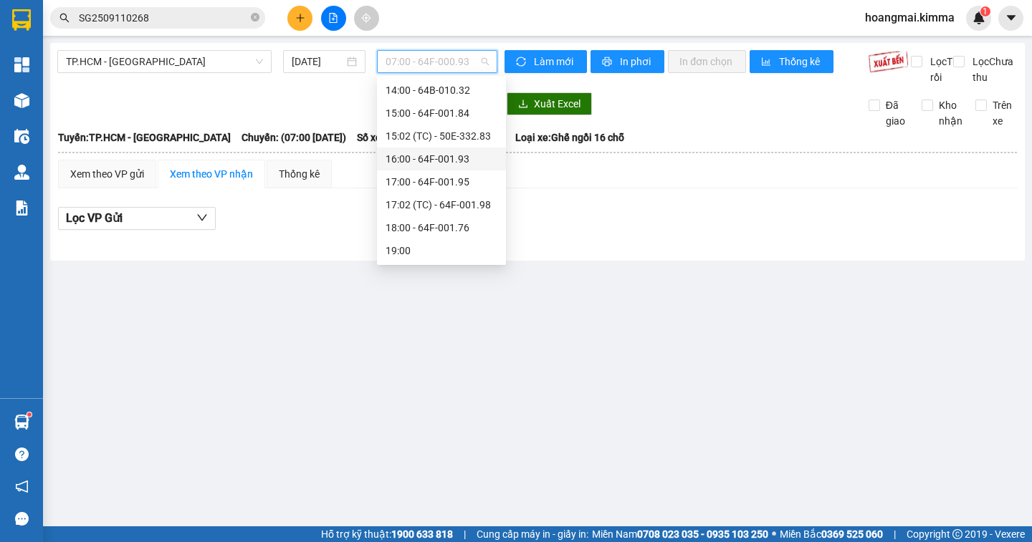
click at [487, 152] on div "16:00 - 64F-001.93" at bounding box center [442, 159] width 112 height 16
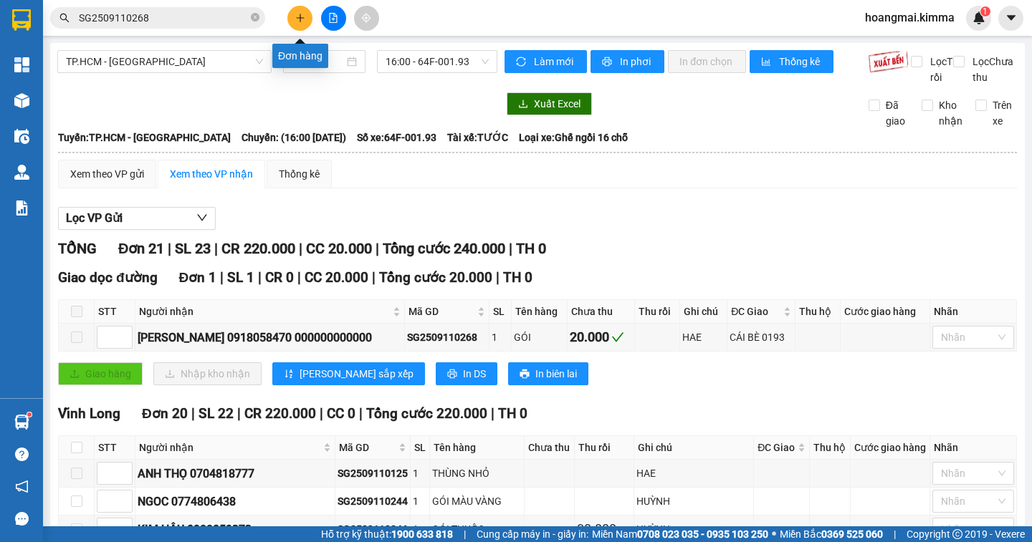
click at [302, 16] on icon "plus" at bounding box center [300, 18] width 10 height 10
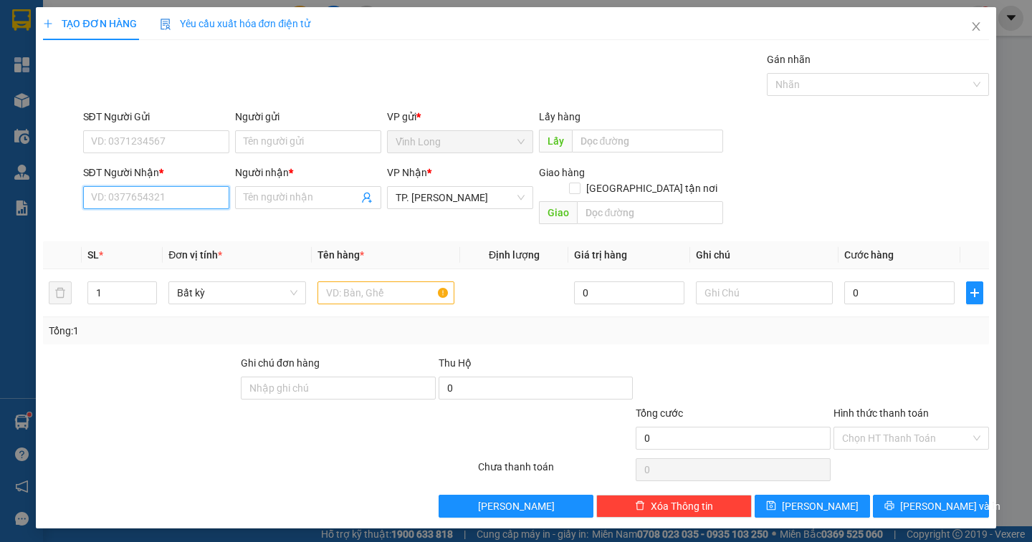
click at [171, 198] on input "SĐT Người Nhận *" at bounding box center [156, 197] width 146 height 23
type input "0984900449"
click at [166, 222] on div "0984900449 - ĐIỀN" at bounding box center [156, 227] width 129 height 16
type input "ĐIỀN"
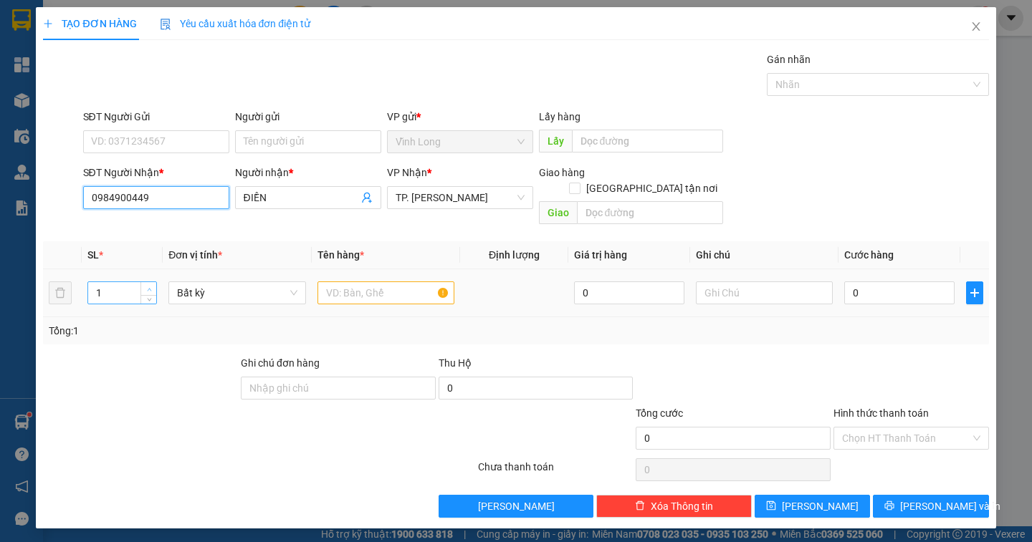
type input "0984900449"
type input "2"
click at [143, 282] on span "Increase Value" at bounding box center [148, 288] width 16 height 13
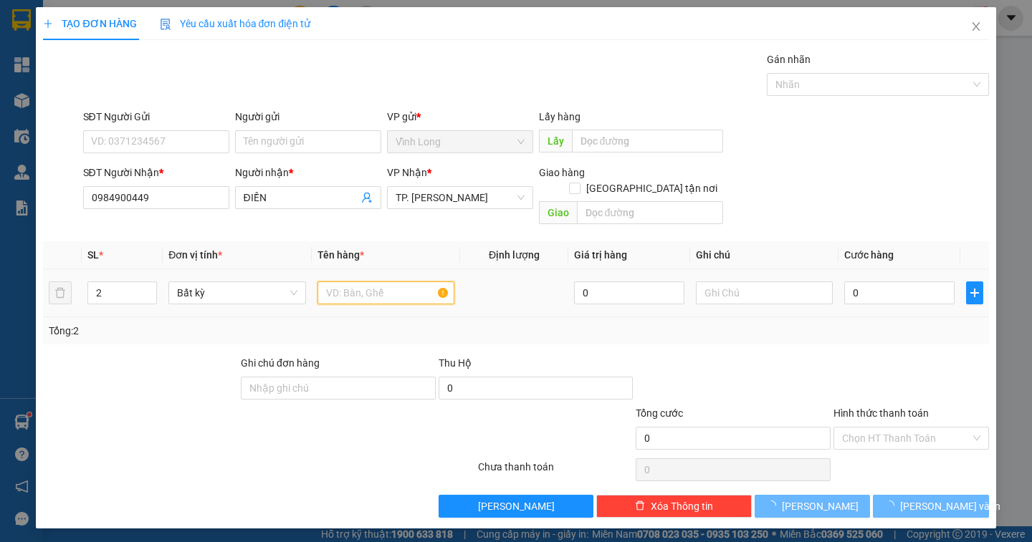
click at [352, 282] on input "text" at bounding box center [385, 293] width 137 height 23
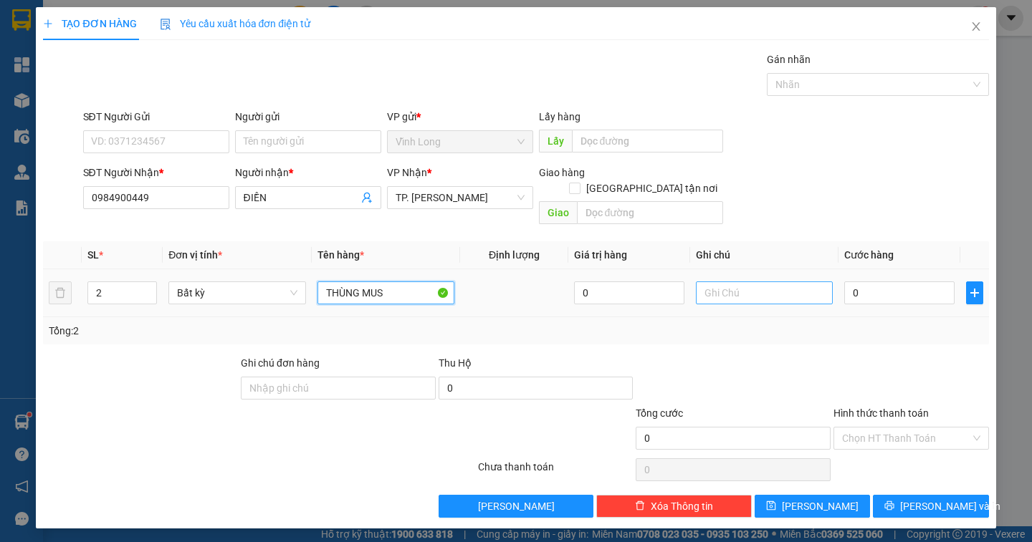
type input "THÙNG MUS"
click at [747, 282] on input "text" at bounding box center [764, 293] width 137 height 23
type input "NGÂN"
click at [874, 282] on input "0" at bounding box center [899, 293] width 110 height 23
type input "7"
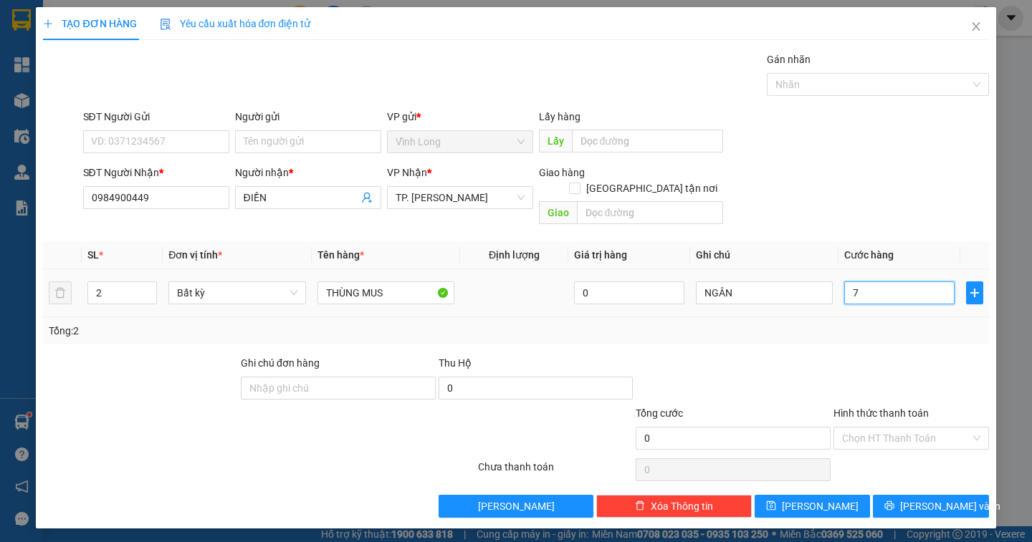
type input "7"
type input "70"
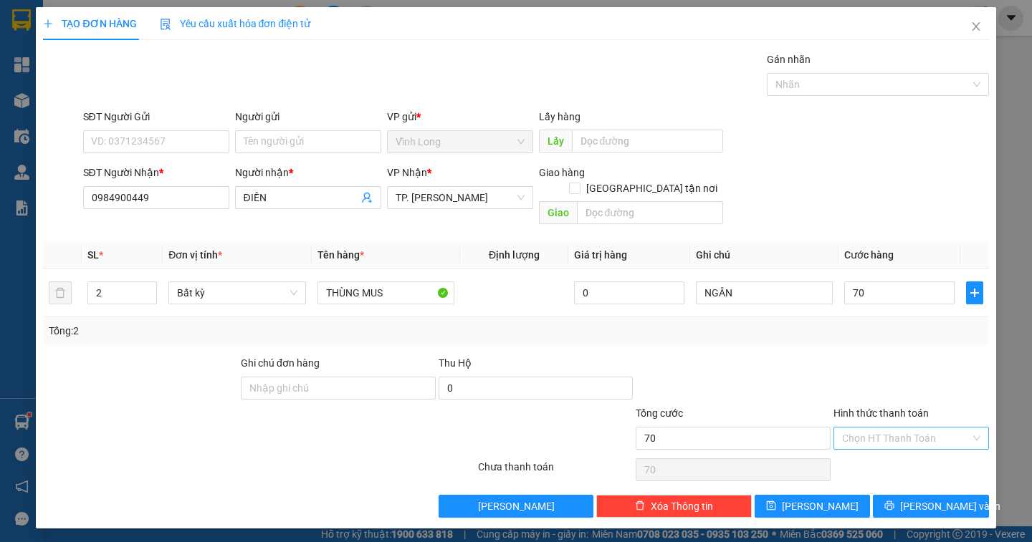
type input "70.000"
click at [929, 431] on input "Hình thức thanh toán" at bounding box center [906, 438] width 128 height 21
click at [918, 450] on div "Tại văn phòng" at bounding box center [911, 452] width 138 height 16
type input "0"
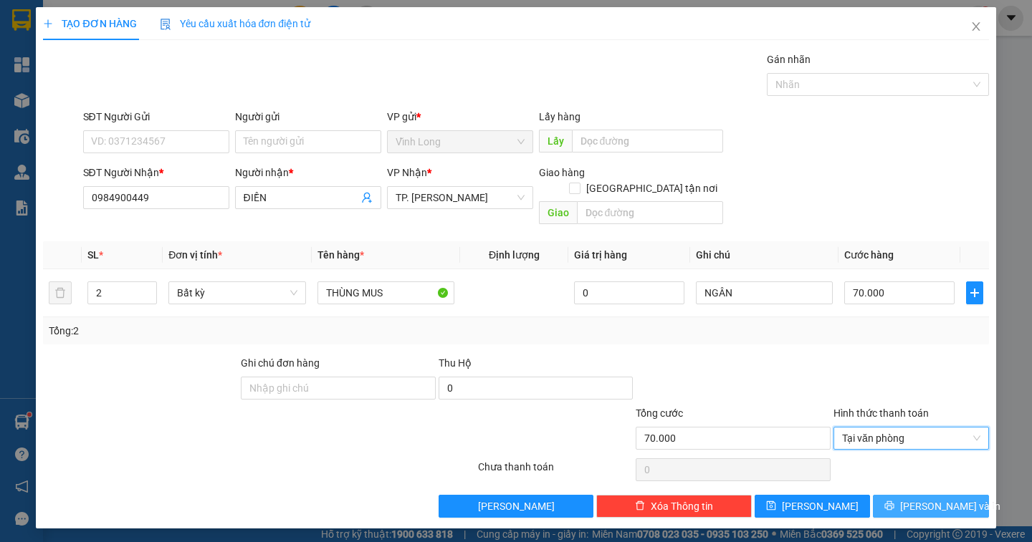
click at [914, 495] on button "[PERSON_NAME] và In" at bounding box center [930, 506] width 115 height 23
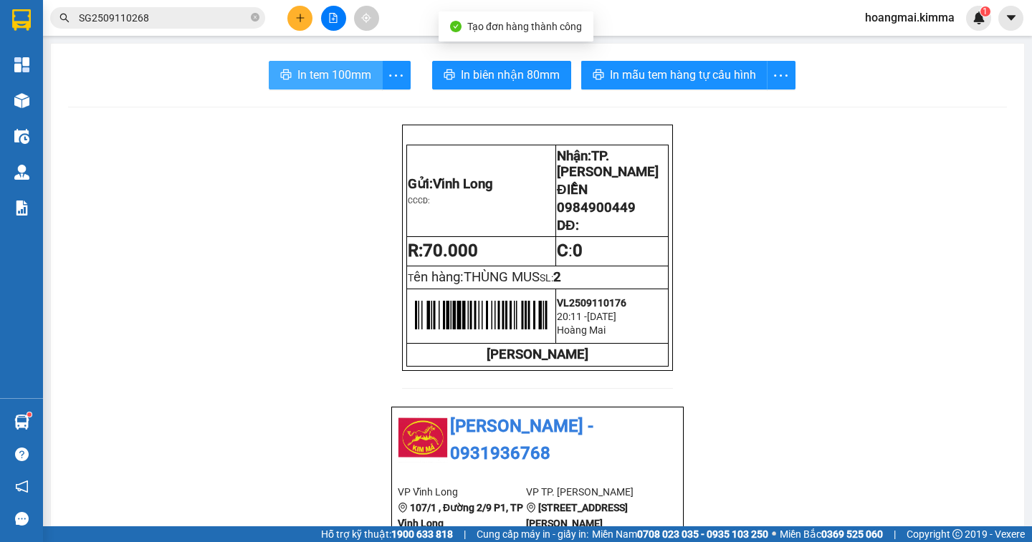
click at [280, 72] on icon "printer" at bounding box center [285, 74] width 11 height 11
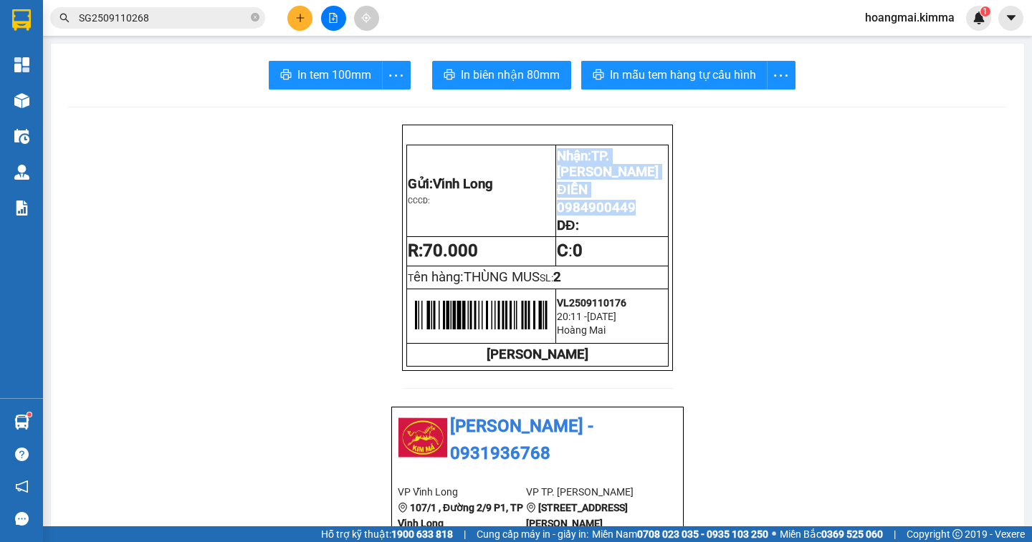
drag, startPoint x: 626, startPoint y: 219, endPoint x: 549, endPoint y: 223, distance: 77.5
click at [549, 223] on tr "Gửi: Vĩnh Long CCCD: Nhận: TP. [GEOGRAPHIC_DATA] 0984900449 DĐ:" at bounding box center [538, 191] width 262 height 92
drag, startPoint x: 631, startPoint y: 220, endPoint x: 552, endPoint y: 224, distance: 78.2
click at [557, 216] on p "0984900449" at bounding box center [612, 208] width 110 height 16
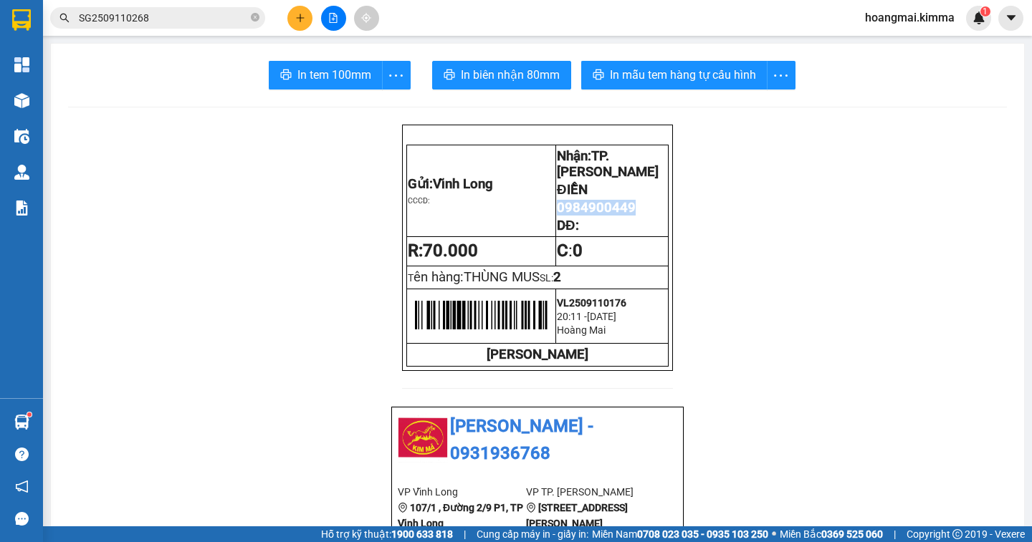
copy span "0984900449"
click at [255, 16] on icon "close-circle" at bounding box center [255, 17] width 9 height 9
paste input "0984900449"
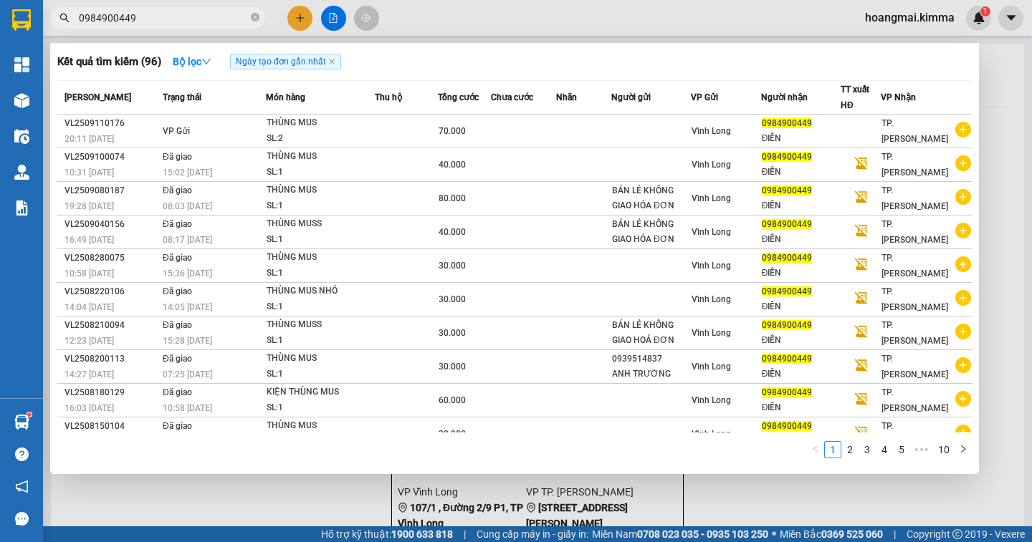
type input "0984900449"
click at [1026, 92] on div at bounding box center [516, 271] width 1032 height 542
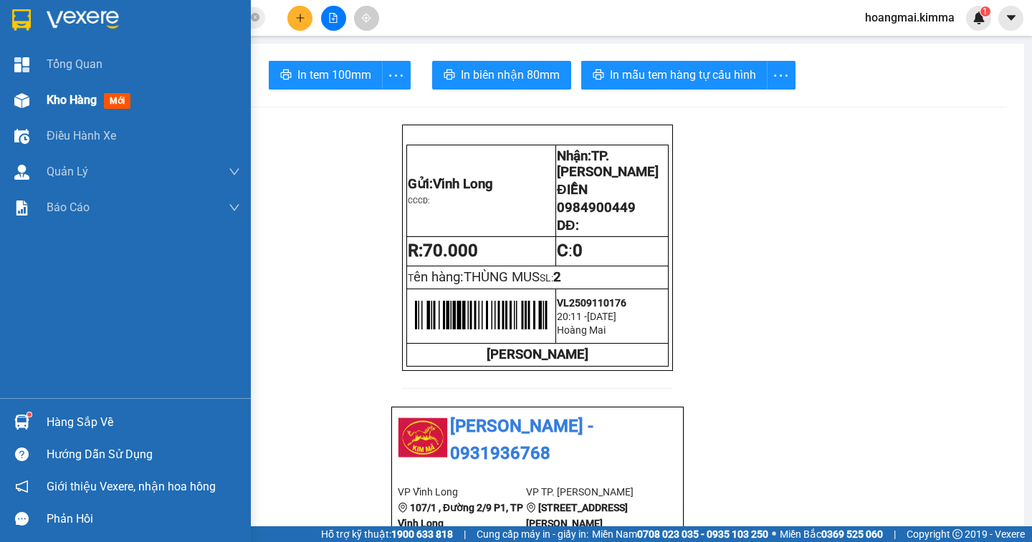
click at [47, 94] on span "Kho hàng" at bounding box center [72, 100] width 50 height 14
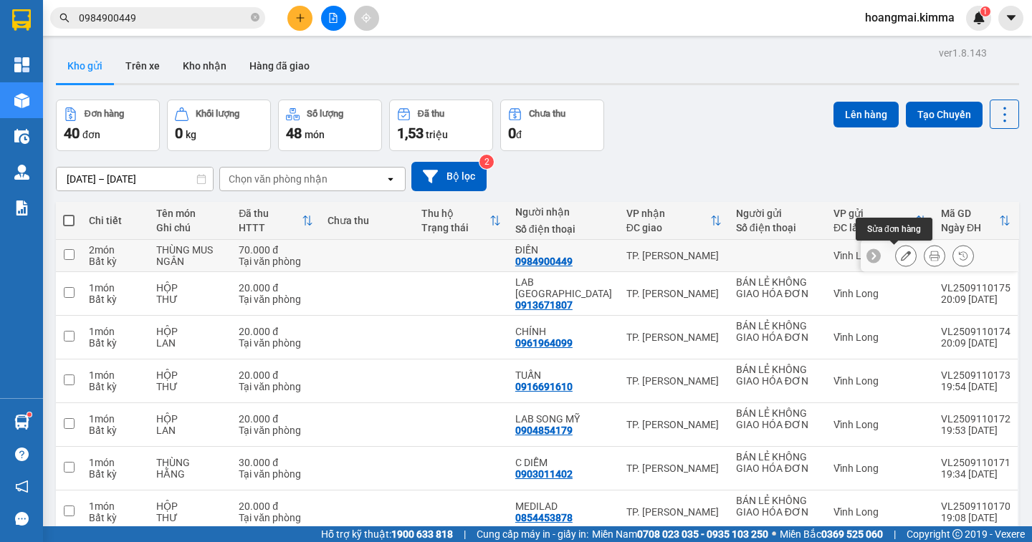
click at [901, 258] on icon at bounding box center [906, 256] width 10 height 10
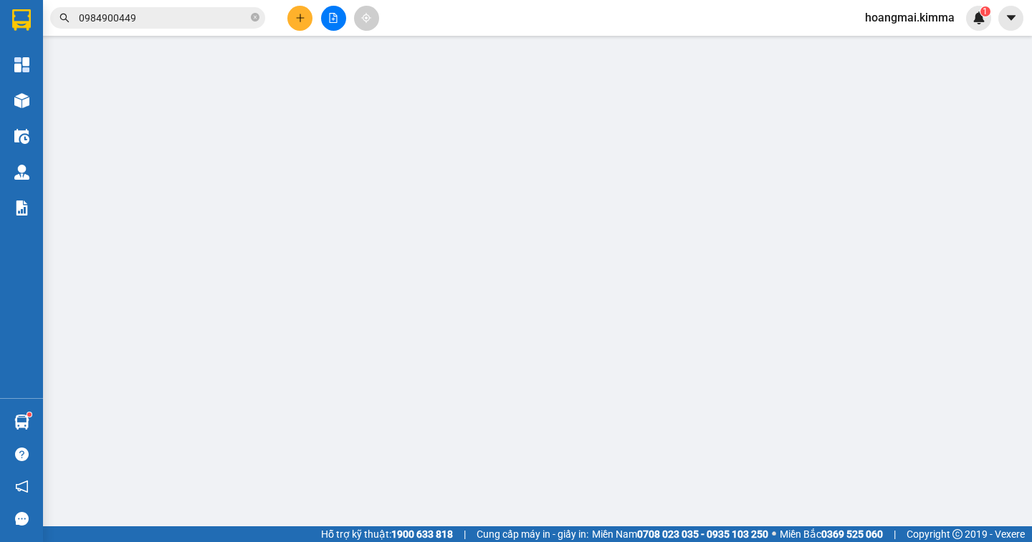
type input "0984900449"
type input "ĐIỀN"
type input "70.000"
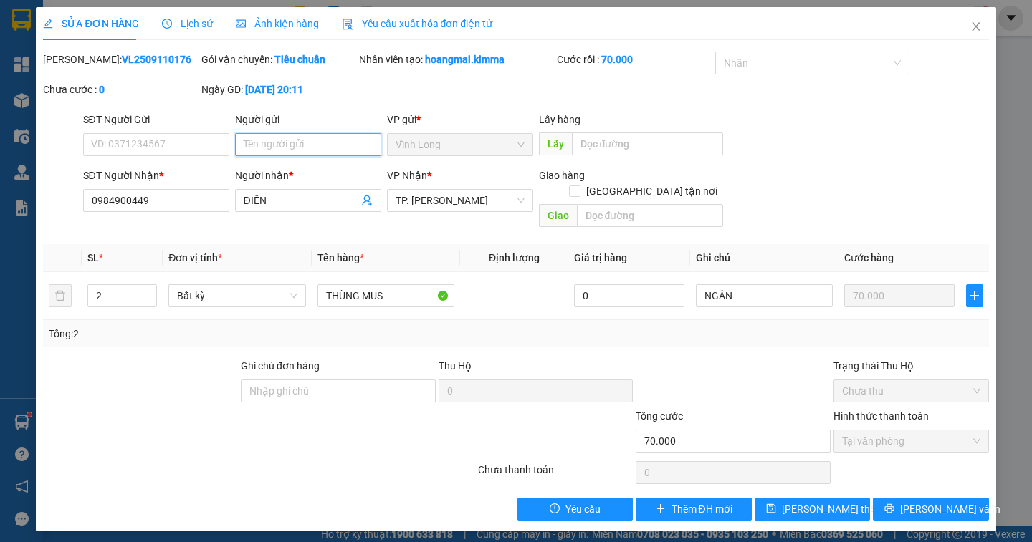
click at [250, 148] on input "Người gửi" at bounding box center [308, 144] width 146 height 23
type input "N"
type input "BÁN"
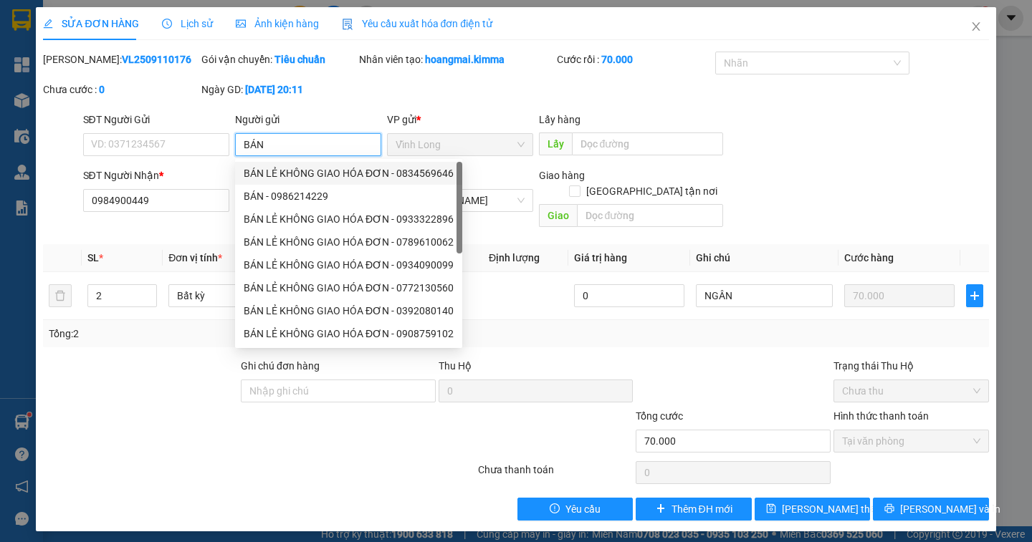
click at [315, 174] on div "BÁN LẺ KHÔNG GIAO HÓA ĐƠN - 0834569646" at bounding box center [349, 174] width 210 height 16
type input "0834569646"
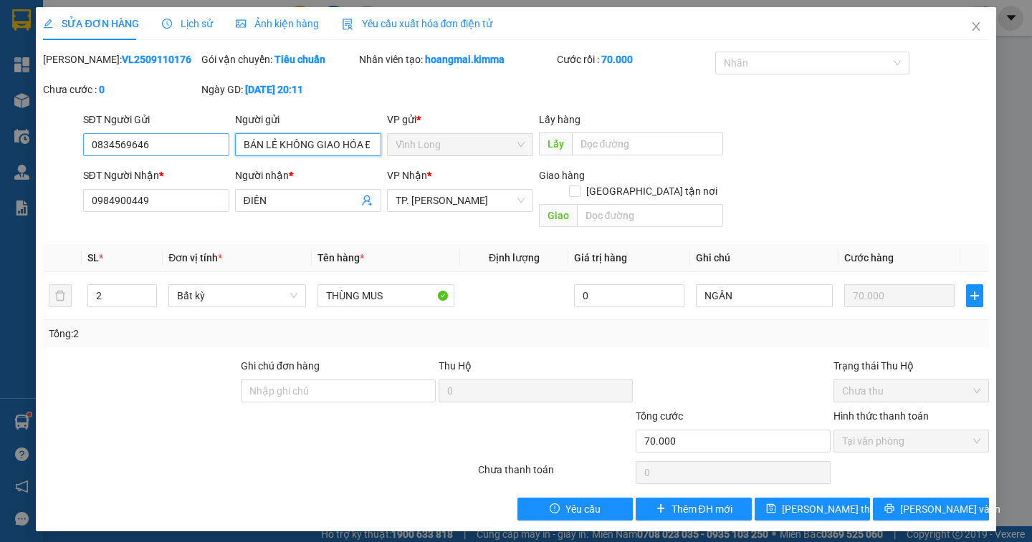
type input "BÁN LẺ KHÔNG GIAO HÓA ĐƠN"
drag, startPoint x: 170, startPoint y: 152, endPoint x: 57, endPoint y: 155, distance: 112.5
click at [57, 155] on div "SĐT Người Gửi 0834569646 0834569646 Người gửi BÁN LẺ KHÔNG GIAO HÓA ĐƠN VP gửi …" at bounding box center [516, 137] width 948 height 50
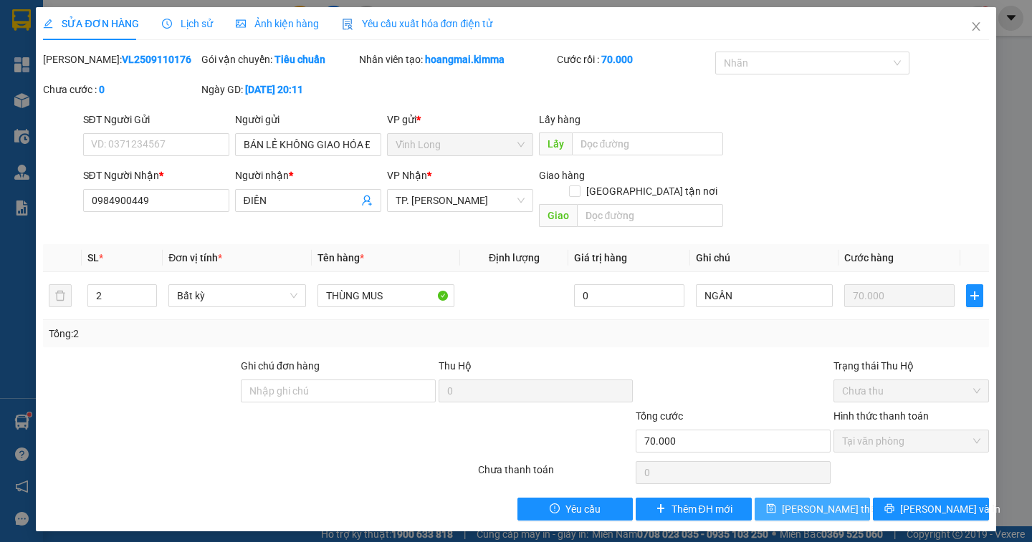
click at [810, 502] on span "[PERSON_NAME] thay đổi" at bounding box center [839, 510] width 115 height 16
